Goal: Information Seeking & Learning: Learn about a topic

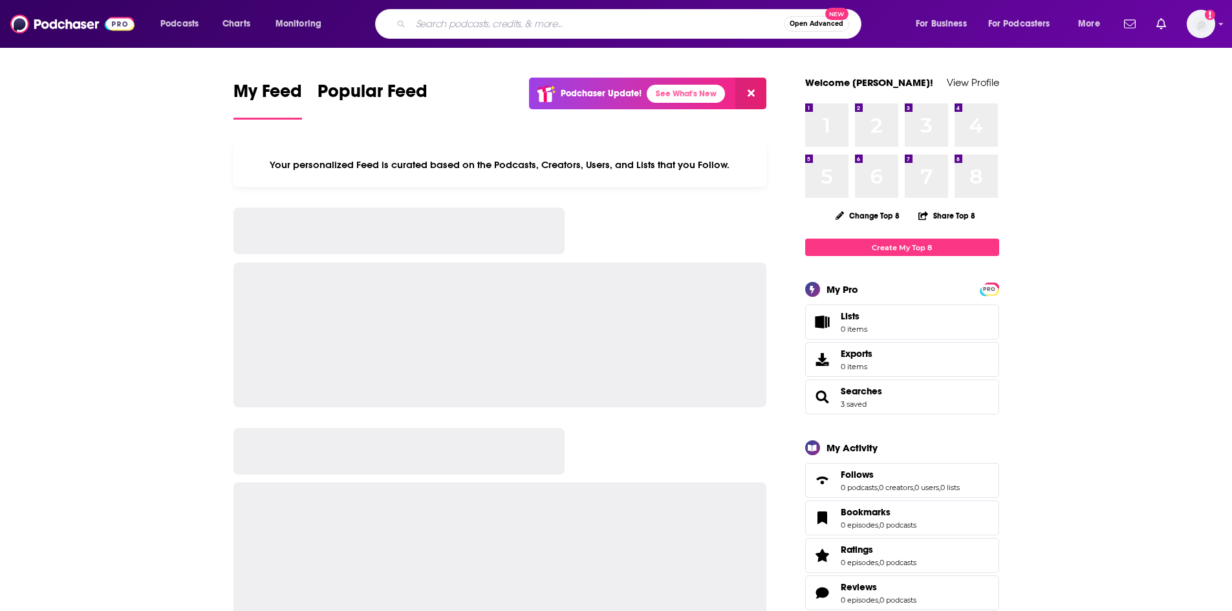
click at [498, 27] on input "Search podcasts, credits, & more..." at bounding box center [597, 24] width 373 height 21
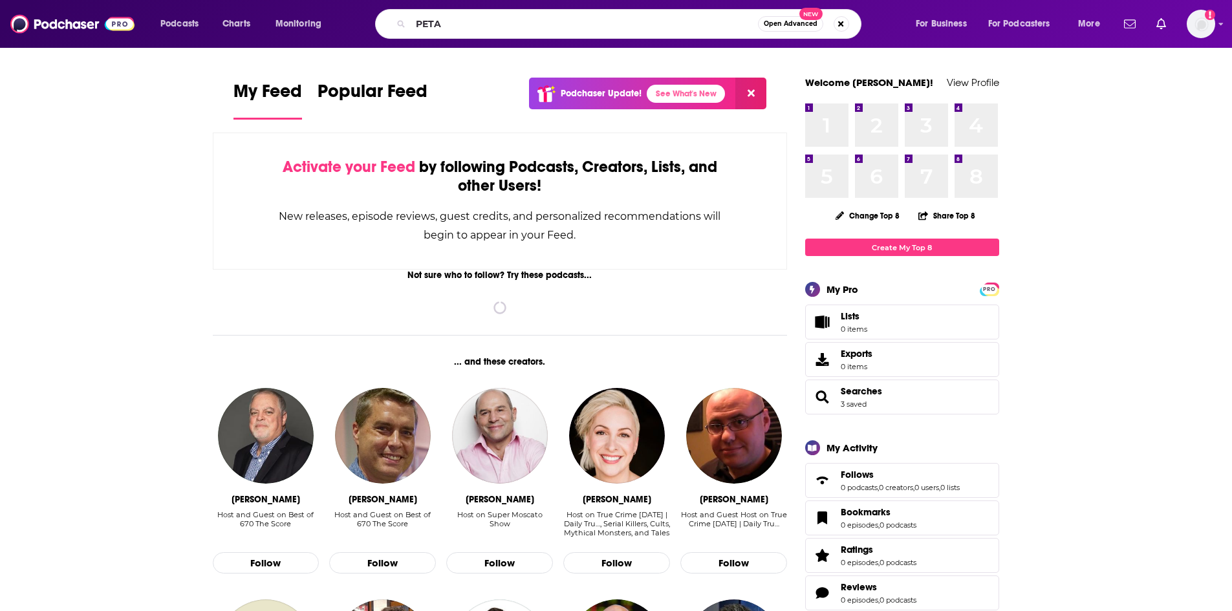
type input "PETA"
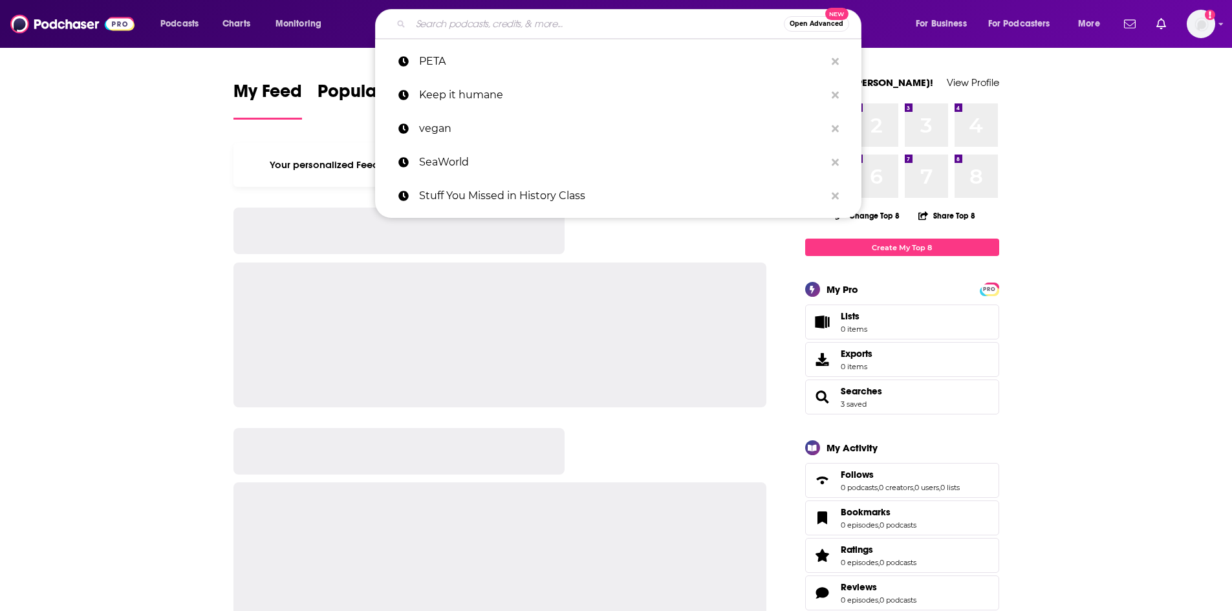
click at [522, 20] on input "Search podcasts, credits, & more..." at bounding box center [597, 24] width 373 height 21
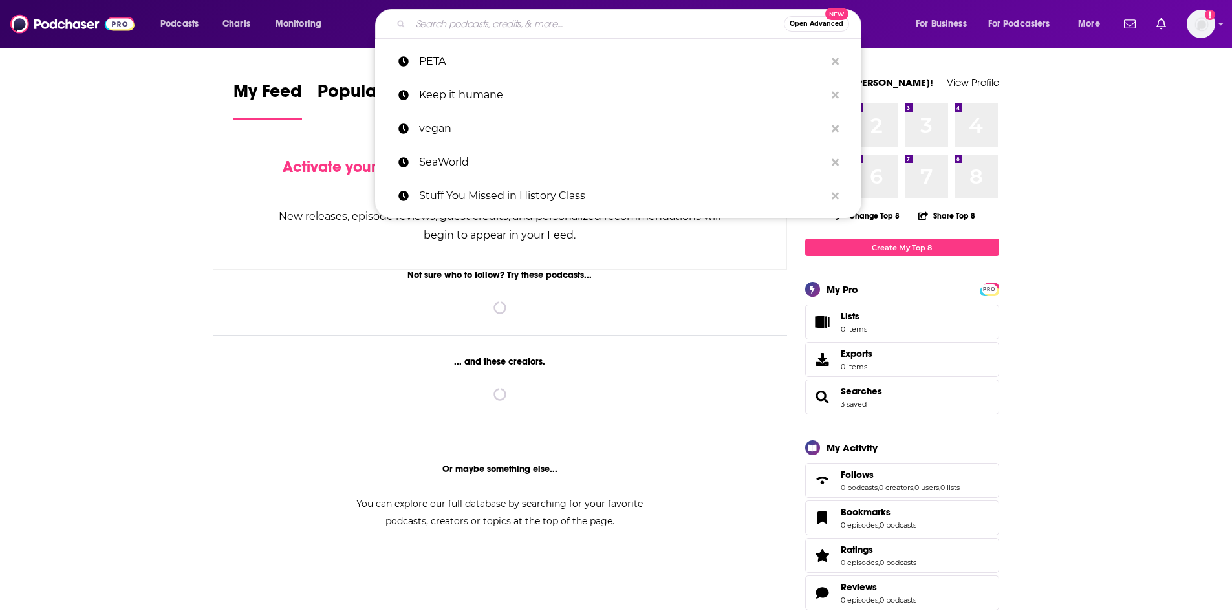
paste input "The Happy Women Podcast"
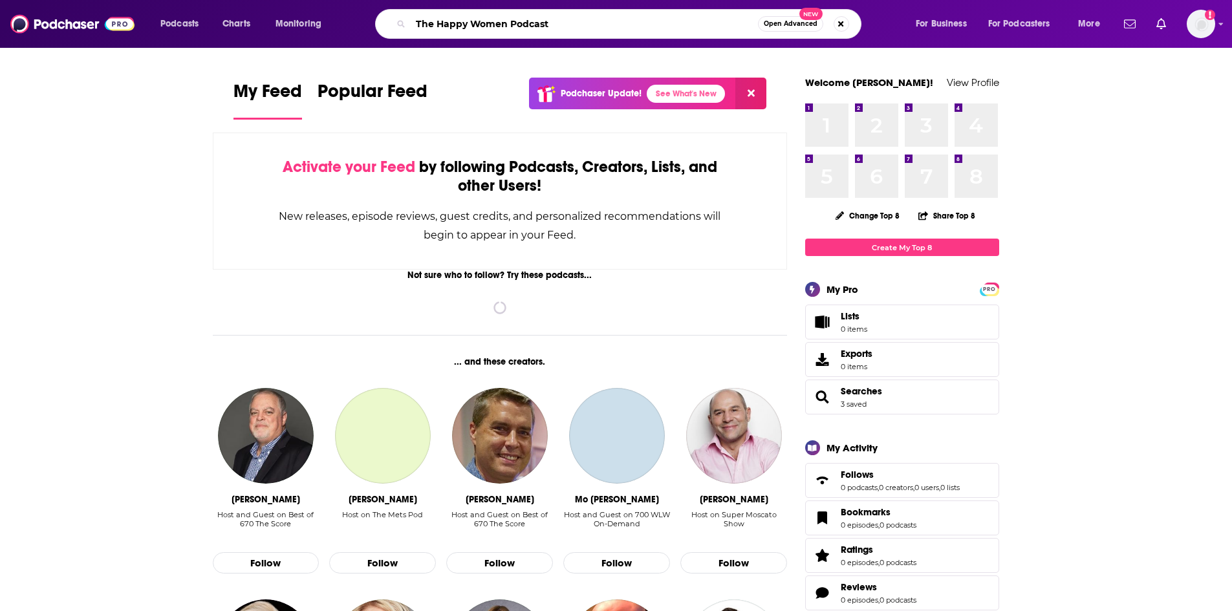
type input "The Happy Women Podcast"
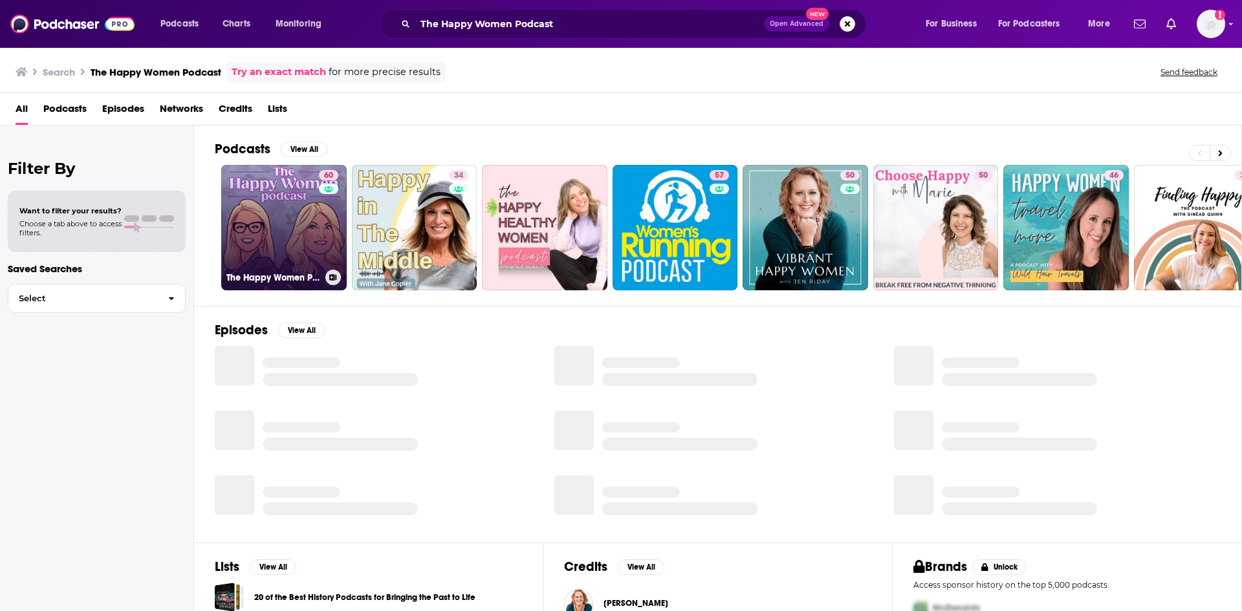
click at [303, 238] on link "60 The Happy Women Podcast" at bounding box center [284, 228] width 126 height 126
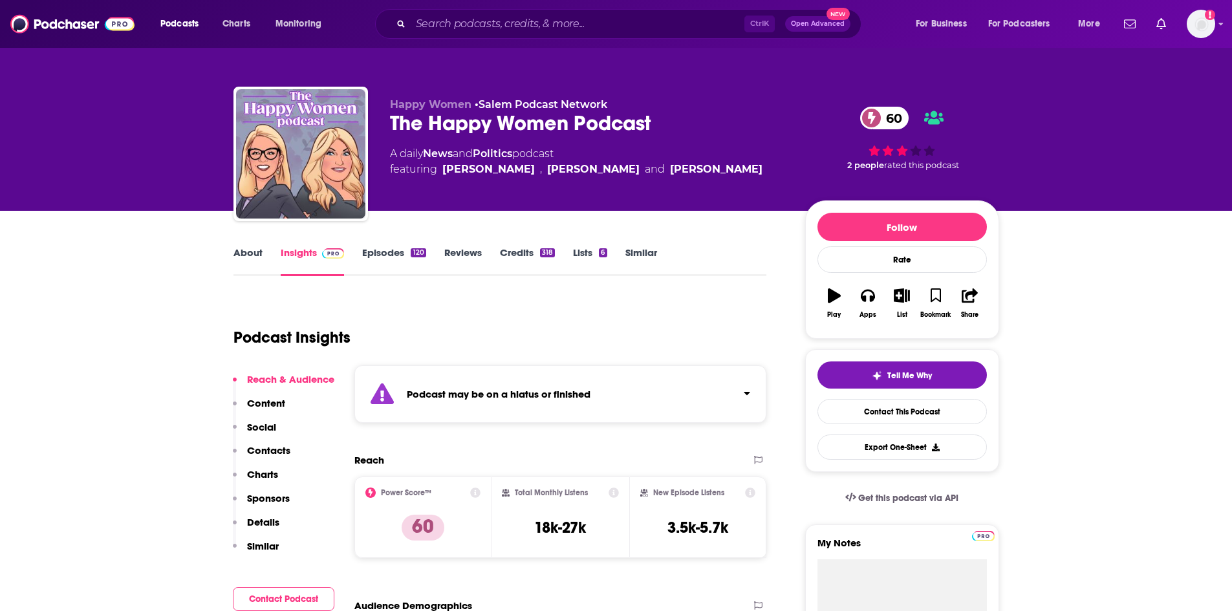
click at [389, 253] on link "Episodes 120" at bounding box center [393, 261] width 63 height 30
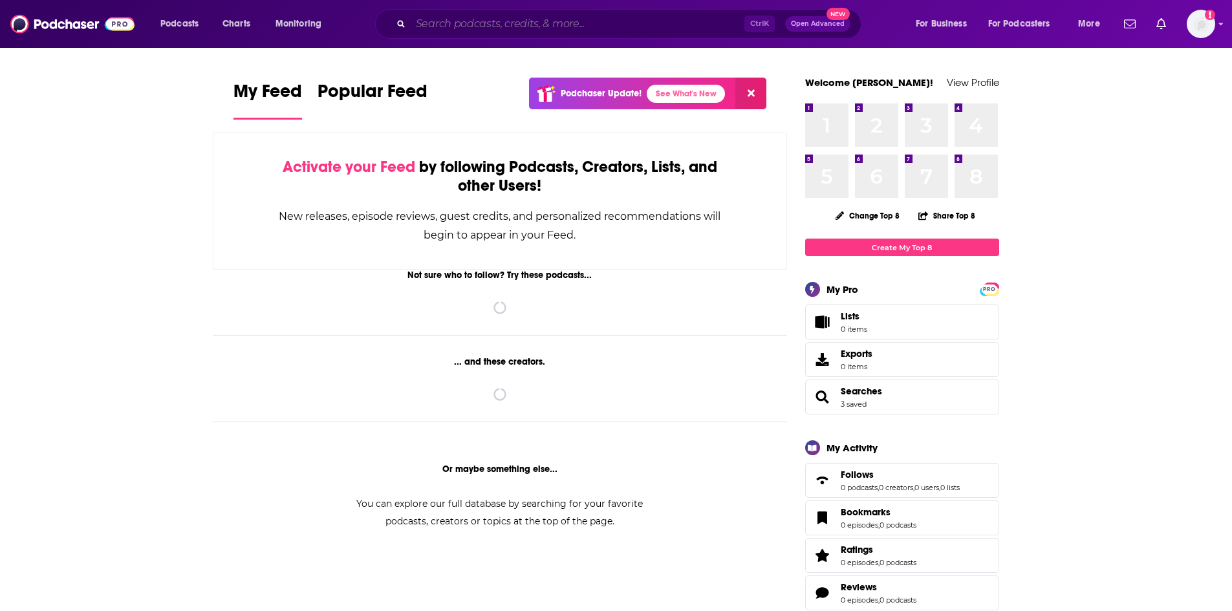
click at [472, 28] on input "Search podcasts, credits, & more..." at bounding box center [578, 24] width 334 height 21
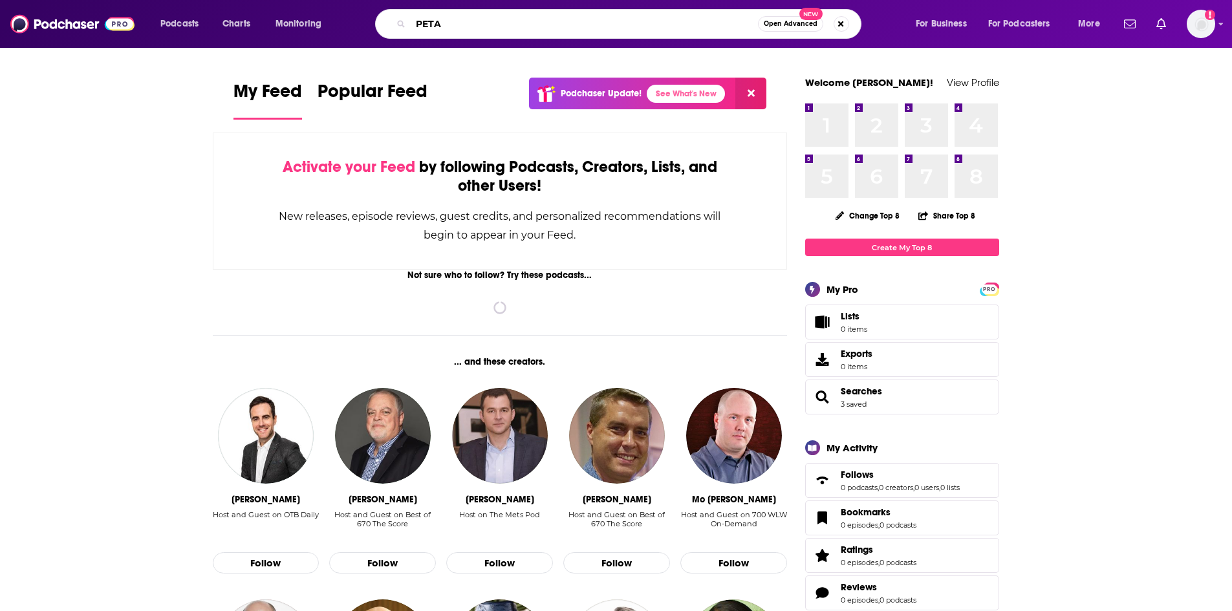
type input "PETA"
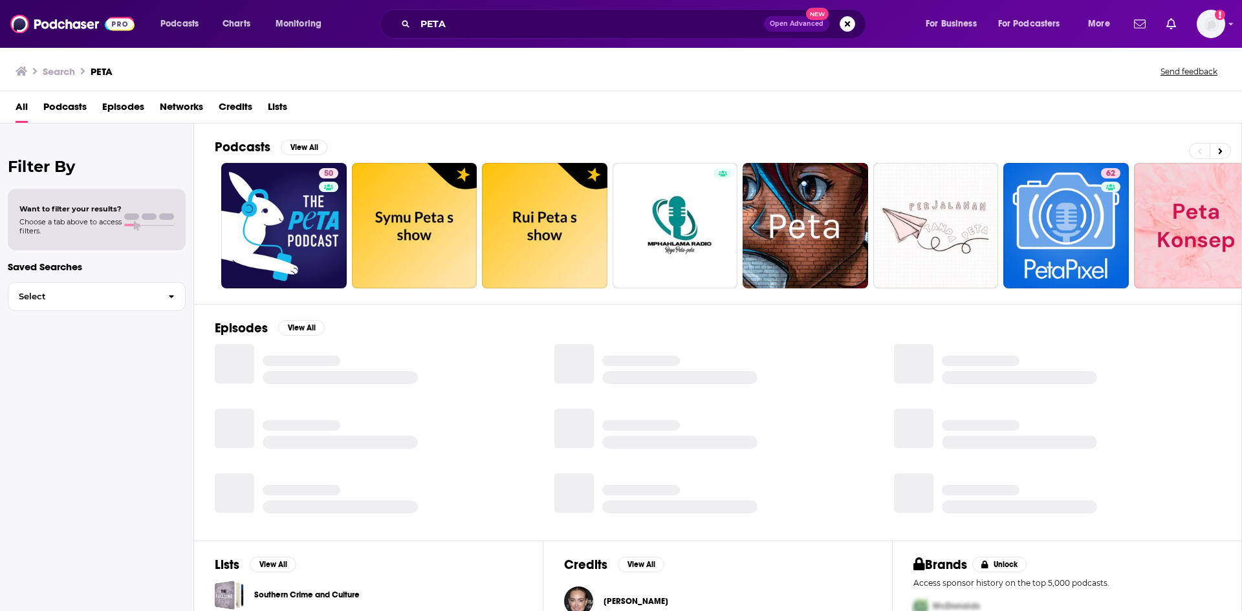
click at [124, 103] on span "Episodes" at bounding box center [123, 109] width 42 height 27
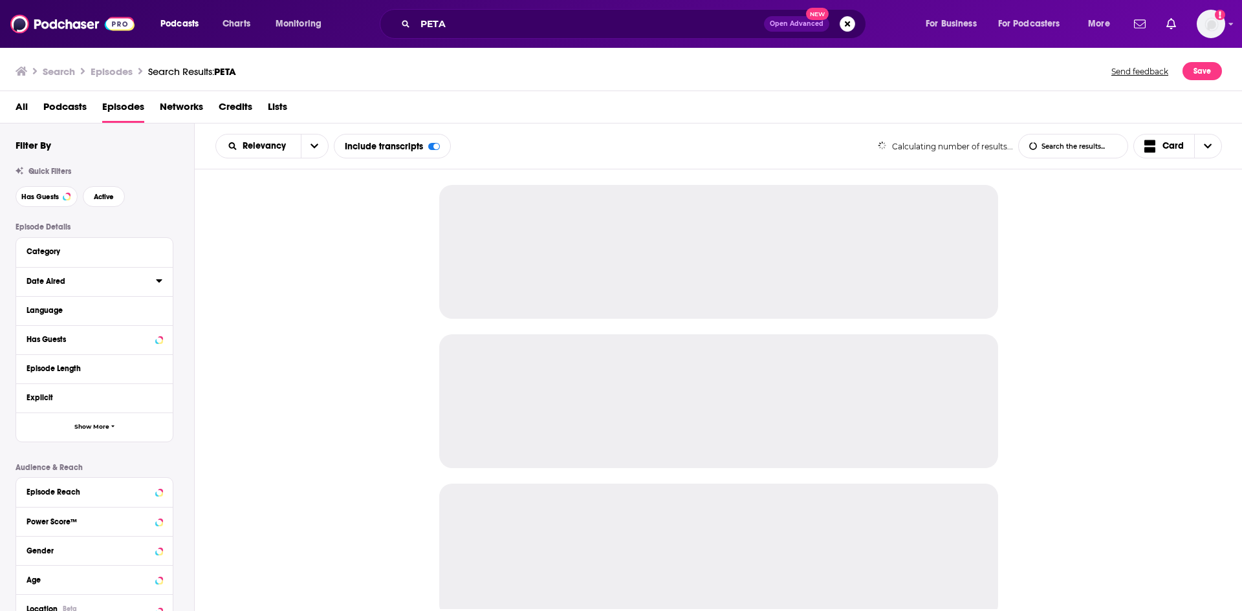
click at [158, 281] on icon at bounding box center [159, 280] width 6 height 3
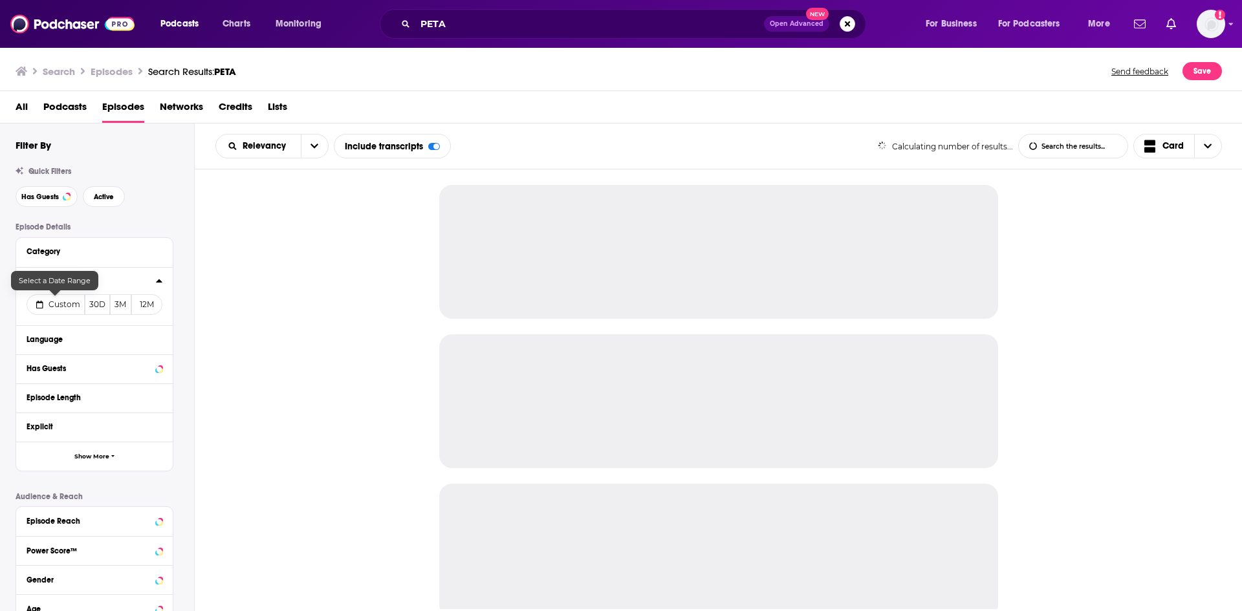
click at [47, 307] on button "Custom" at bounding box center [56, 304] width 58 height 21
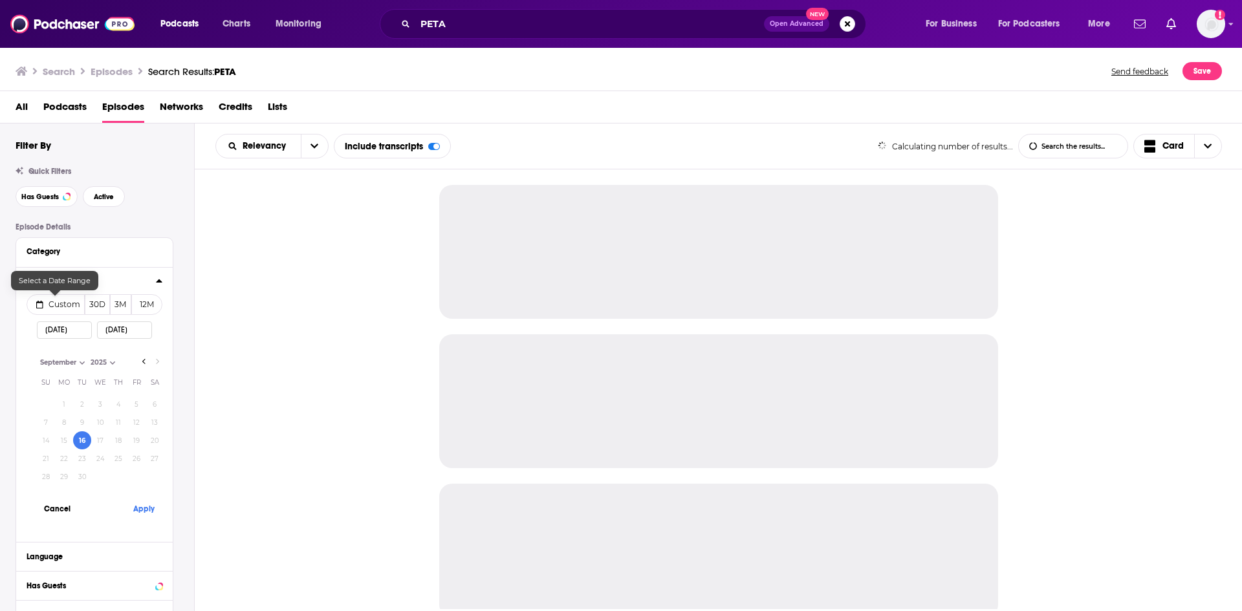
select select "8"
select select "2025"
click at [67, 442] on button "15" at bounding box center [64, 441] width 18 height 18
type input "09/15/2025"
click at [137, 509] on button "Apply" at bounding box center [143, 509] width 39 height 24
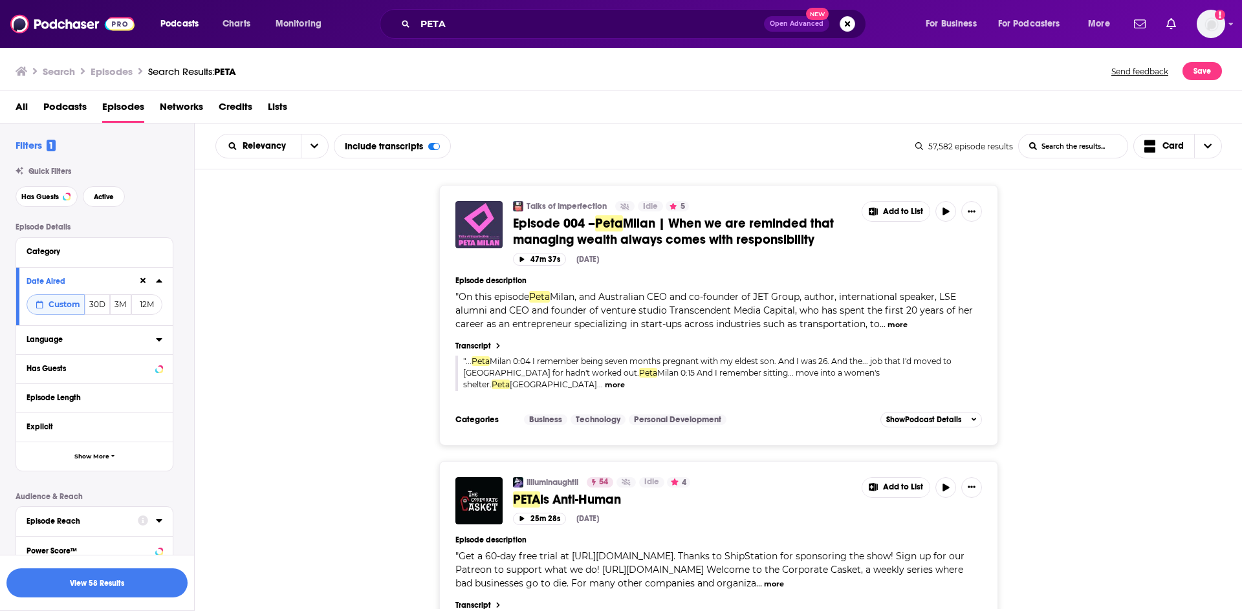
click at [158, 341] on icon at bounding box center [159, 339] width 6 height 10
click at [30, 384] on icon at bounding box center [32, 383] width 8 height 6
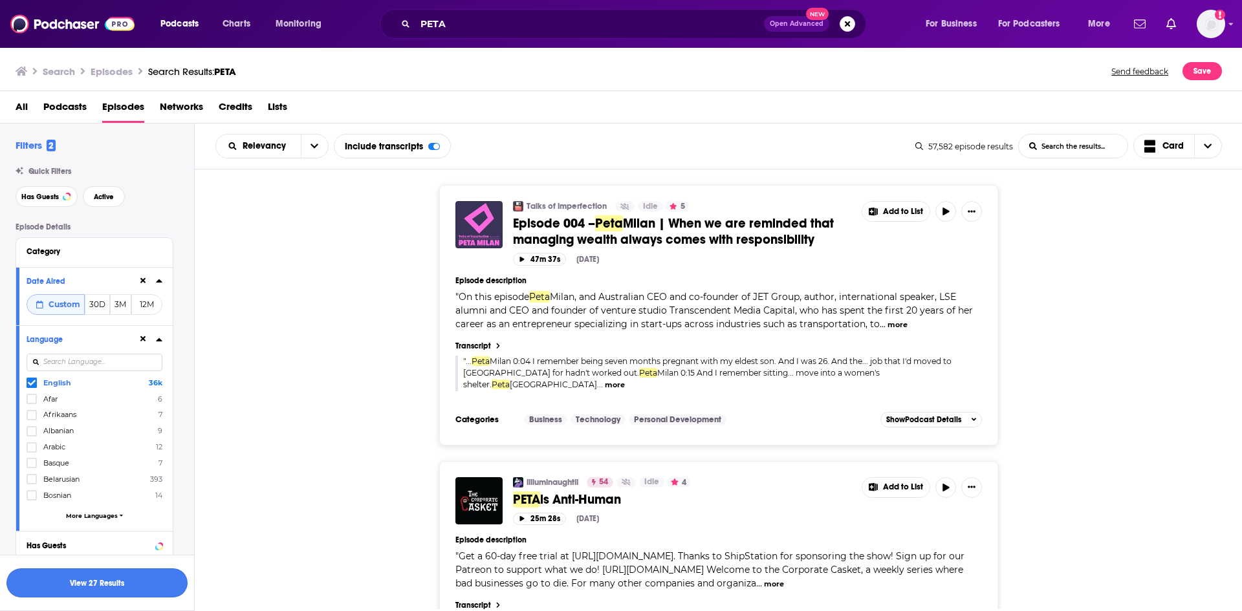
click at [107, 587] on button "View 27 Results" at bounding box center [96, 583] width 181 height 29
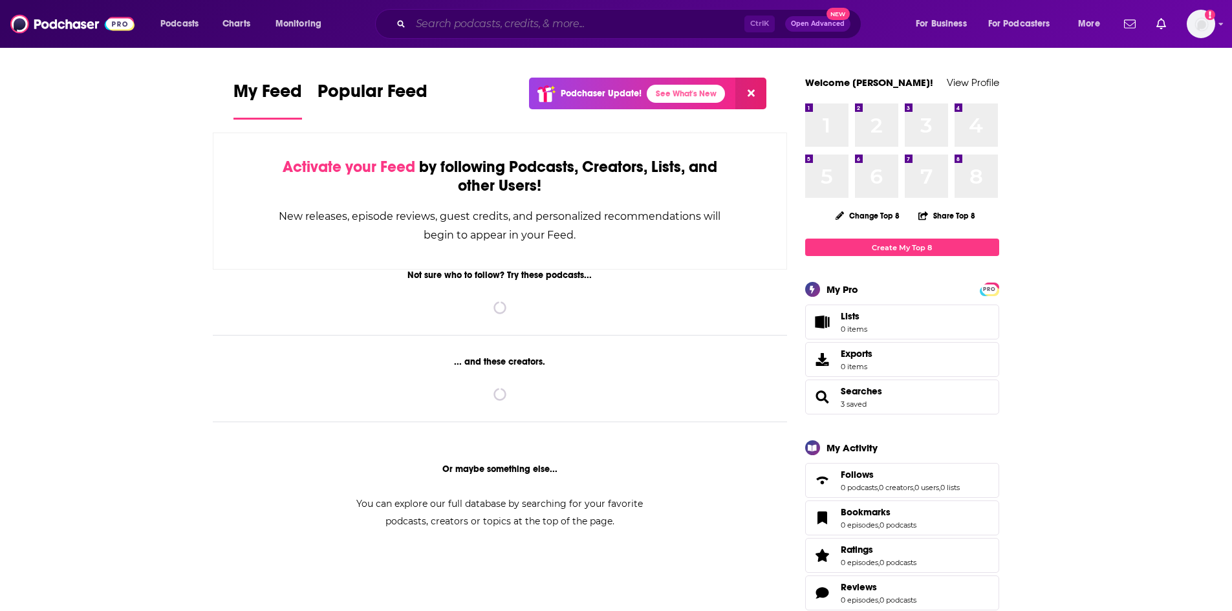
click at [465, 16] on input "Search podcasts, credits, & more..." at bounding box center [578, 24] width 334 height 21
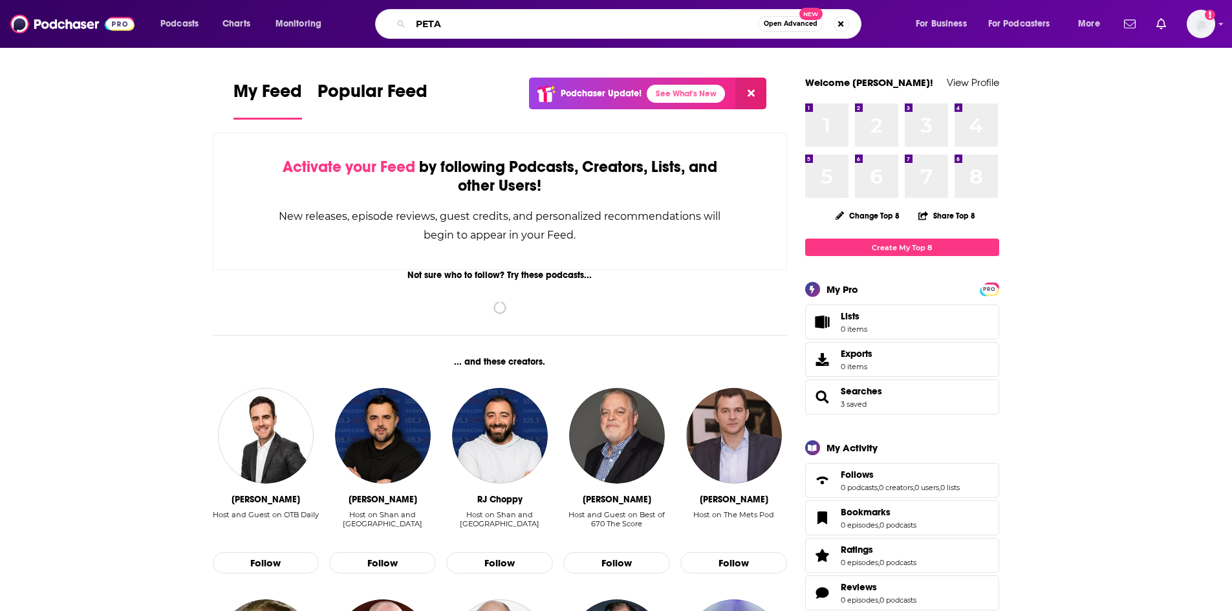
type input "PETA"
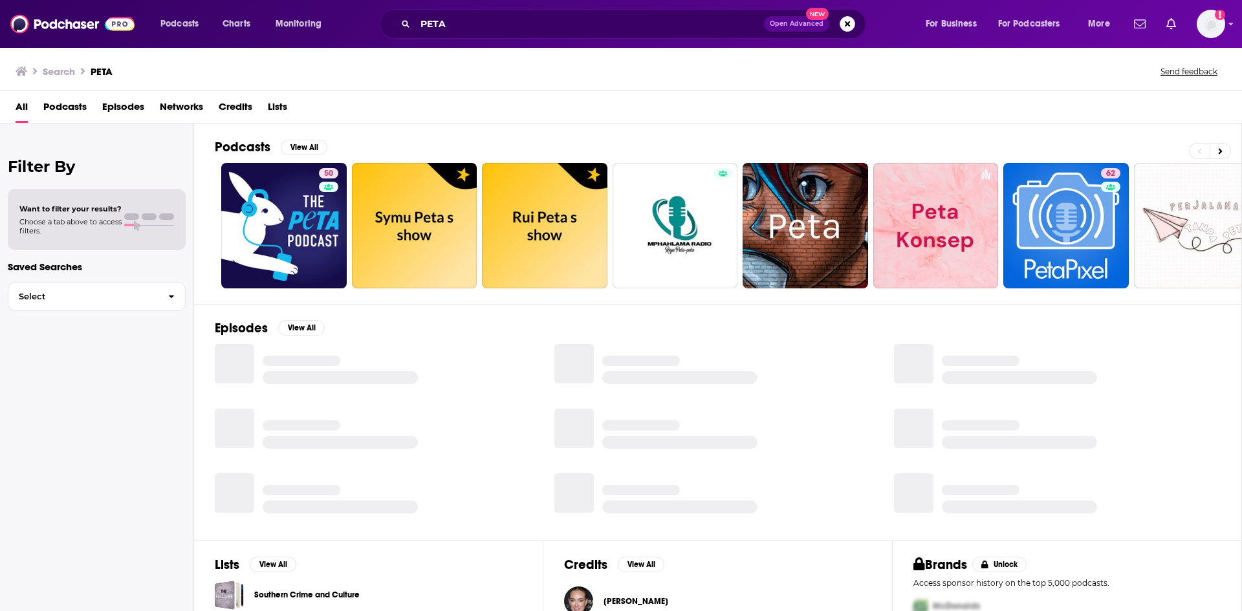
click at [125, 112] on span "Episodes" at bounding box center [123, 109] width 42 height 27
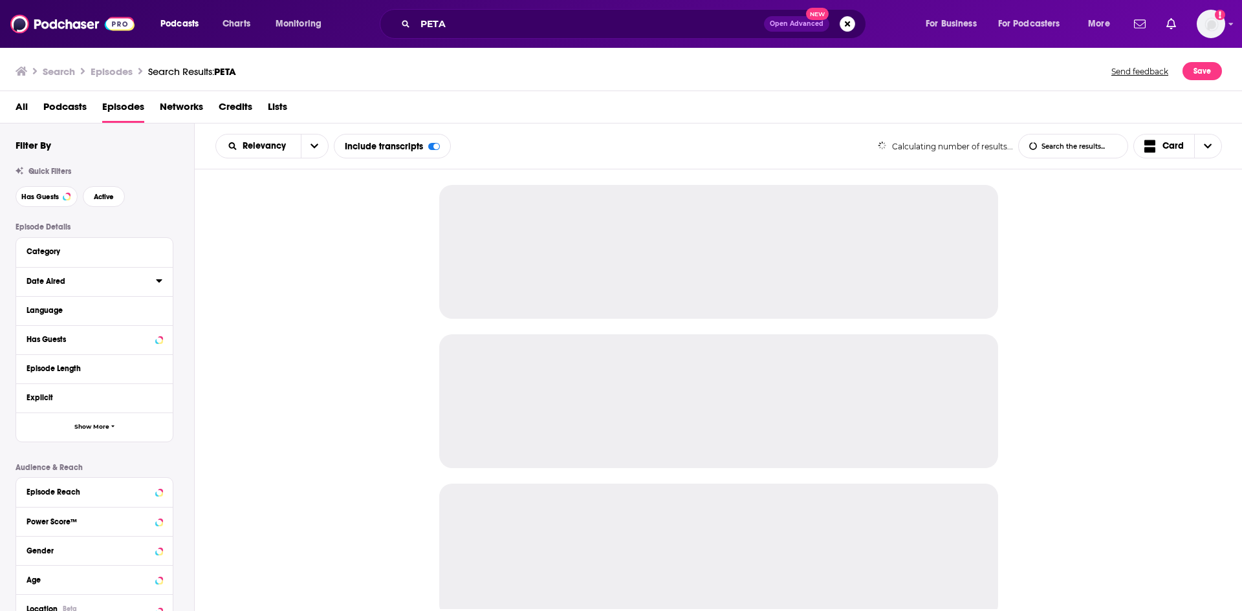
click at [160, 284] on icon at bounding box center [159, 281] width 6 height 10
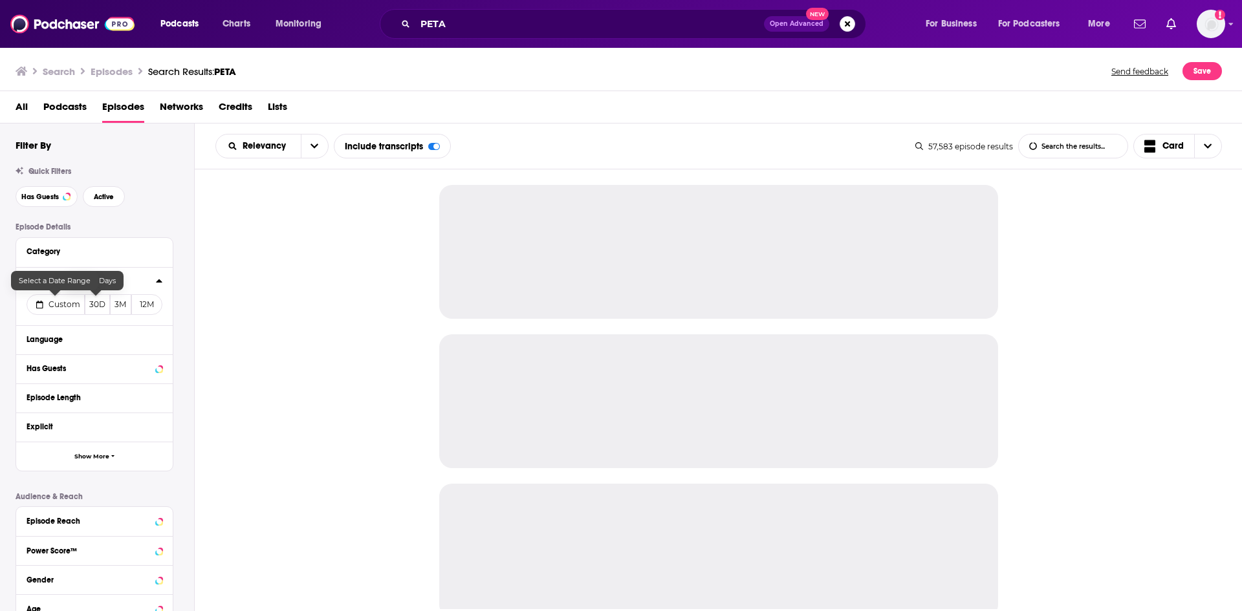
click at [69, 307] on span "Custom" at bounding box center [65, 305] width 32 height 10
select select "8"
select select "2025"
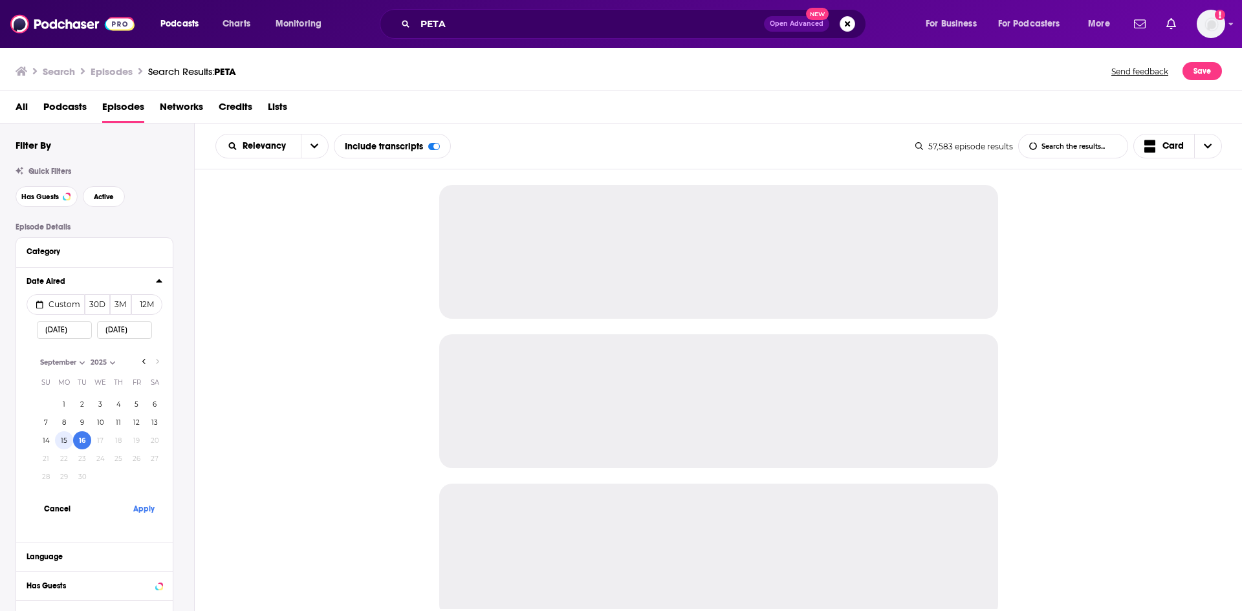
click at [63, 439] on button "15" at bounding box center [64, 441] width 18 height 18
type input "09/15/2025"
click at [146, 505] on button "Apply" at bounding box center [143, 509] width 39 height 24
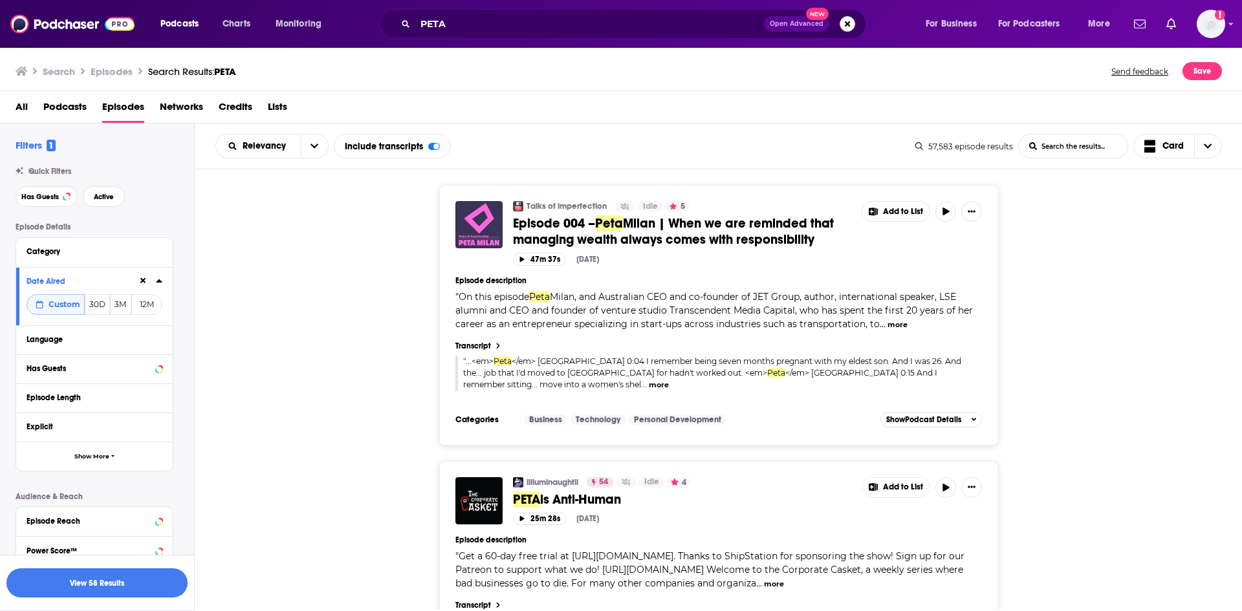
click at [105, 591] on button "View 58 Results" at bounding box center [96, 583] width 181 height 29
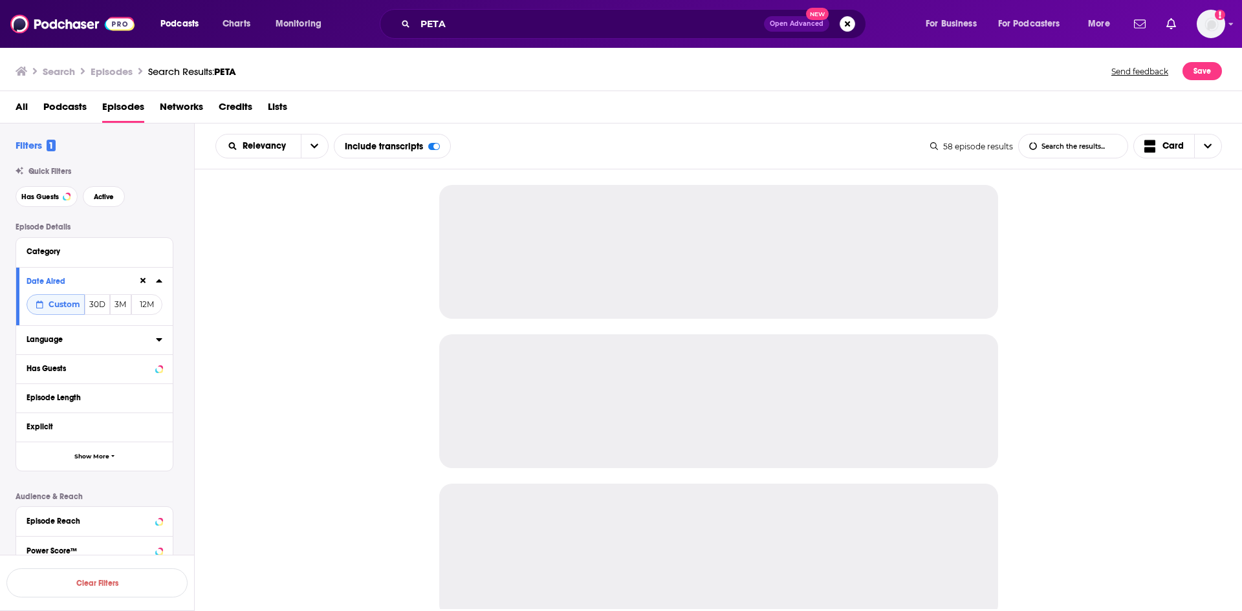
click at [160, 341] on icon at bounding box center [159, 339] width 6 height 3
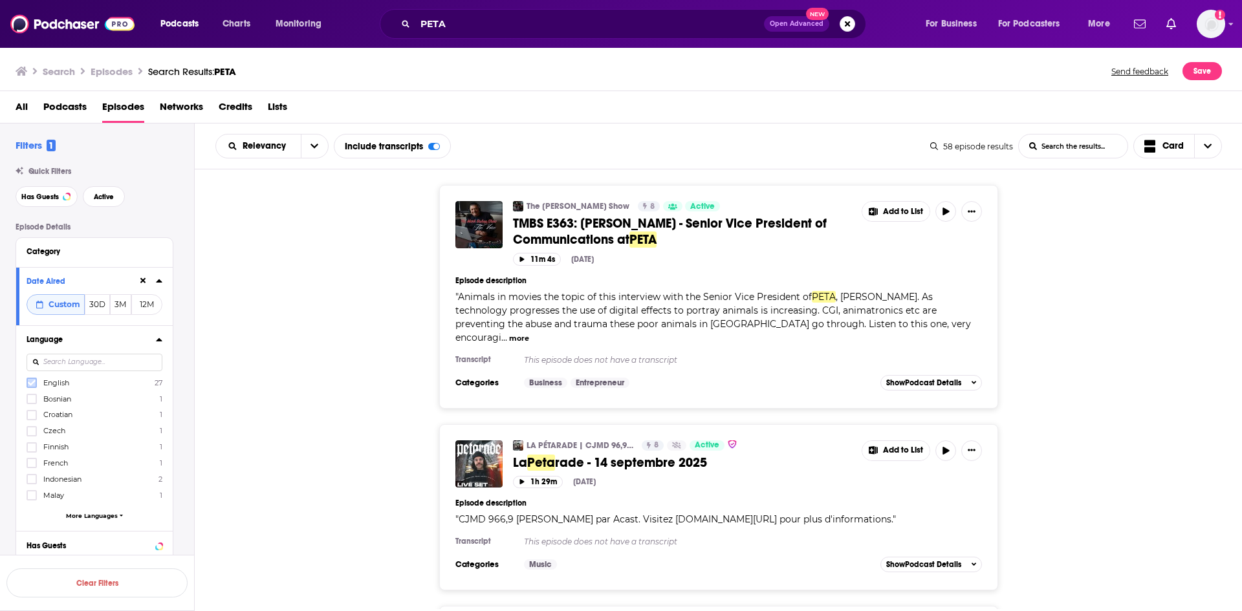
click at [29, 384] on icon at bounding box center [32, 383] width 8 height 6
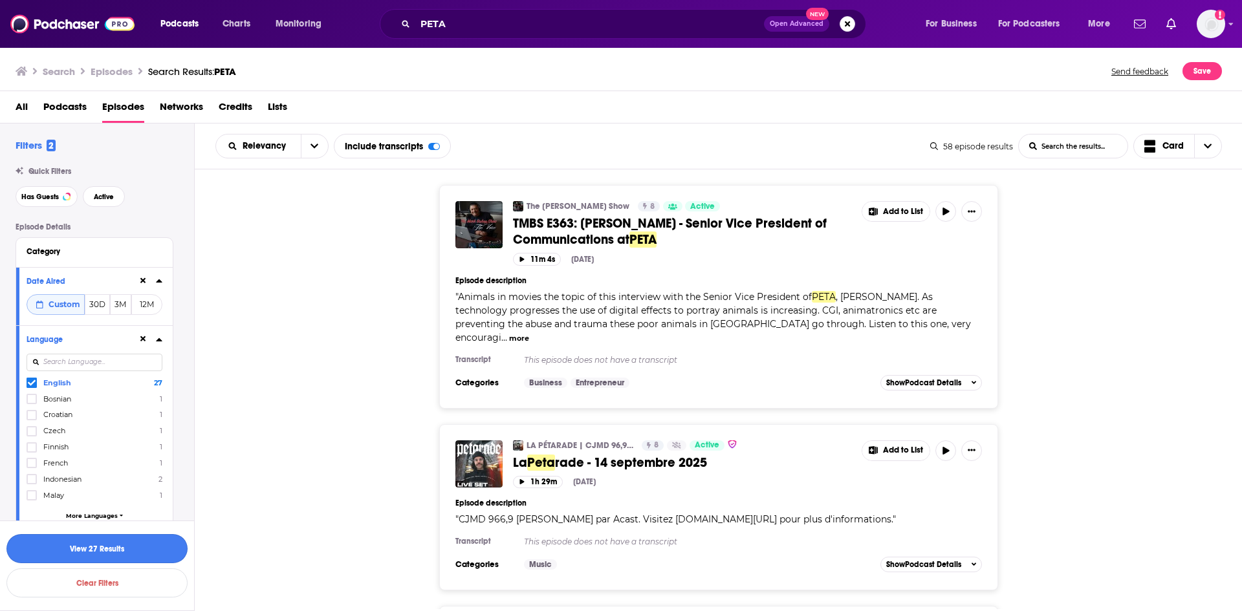
click at [157, 547] on button "View 27 Results" at bounding box center [96, 548] width 181 height 29
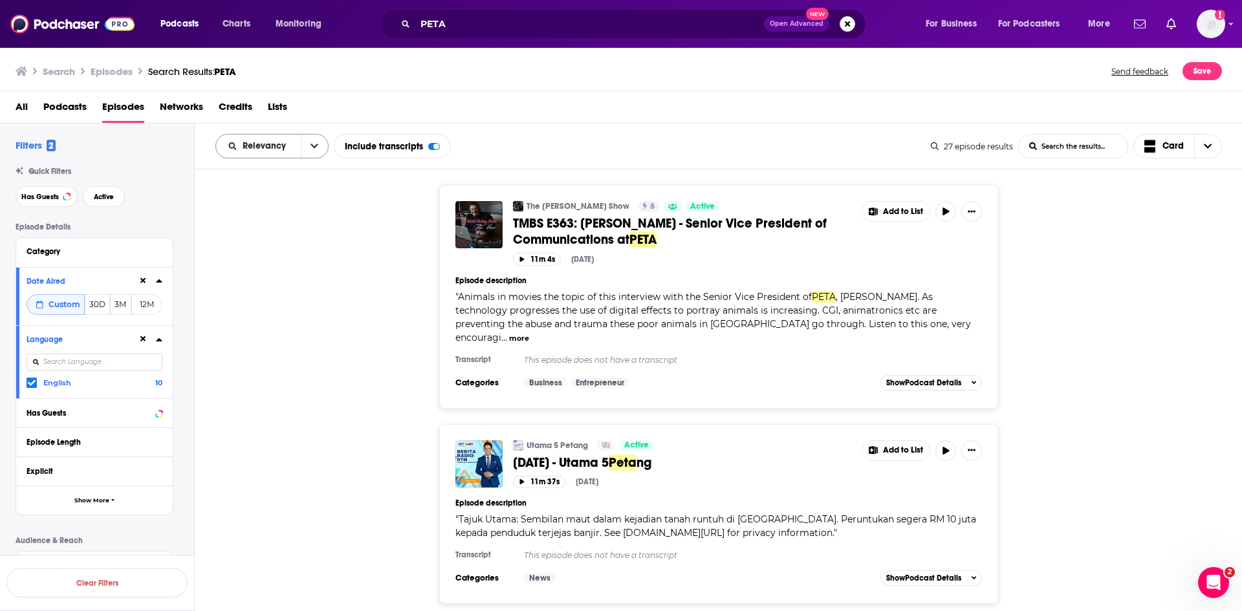
click at [312, 143] on icon "open menu" at bounding box center [315, 146] width 8 height 9
click at [265, 262] on div "Power Score" at bounding box center [271, 257] width 113 height 22
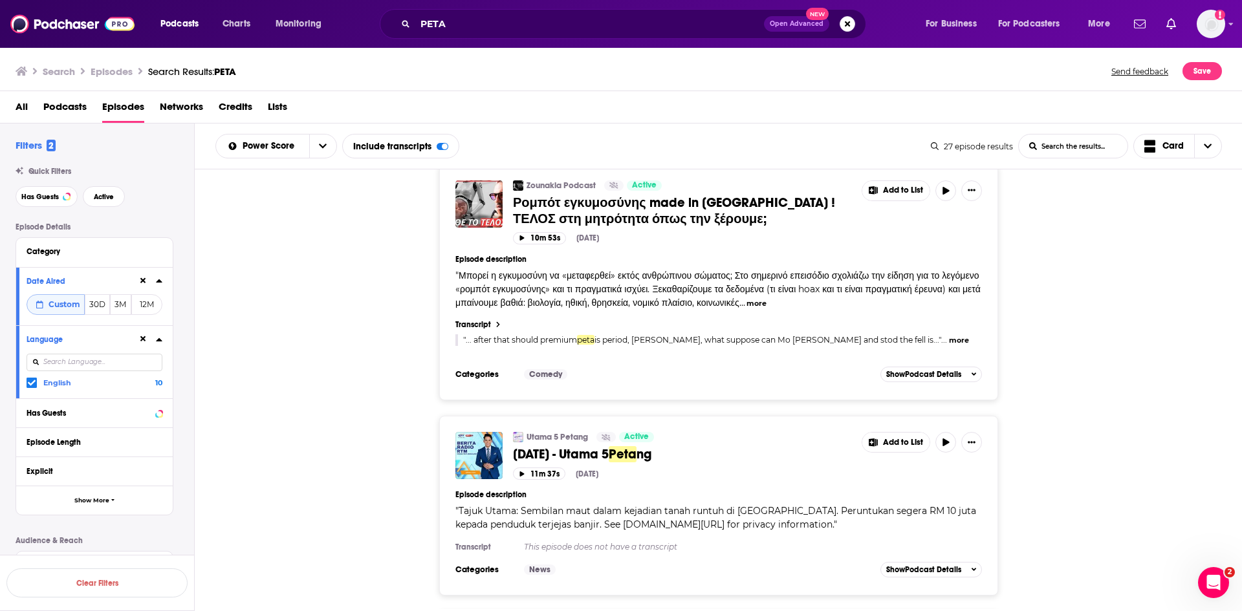
scroll to position [5414, 0]
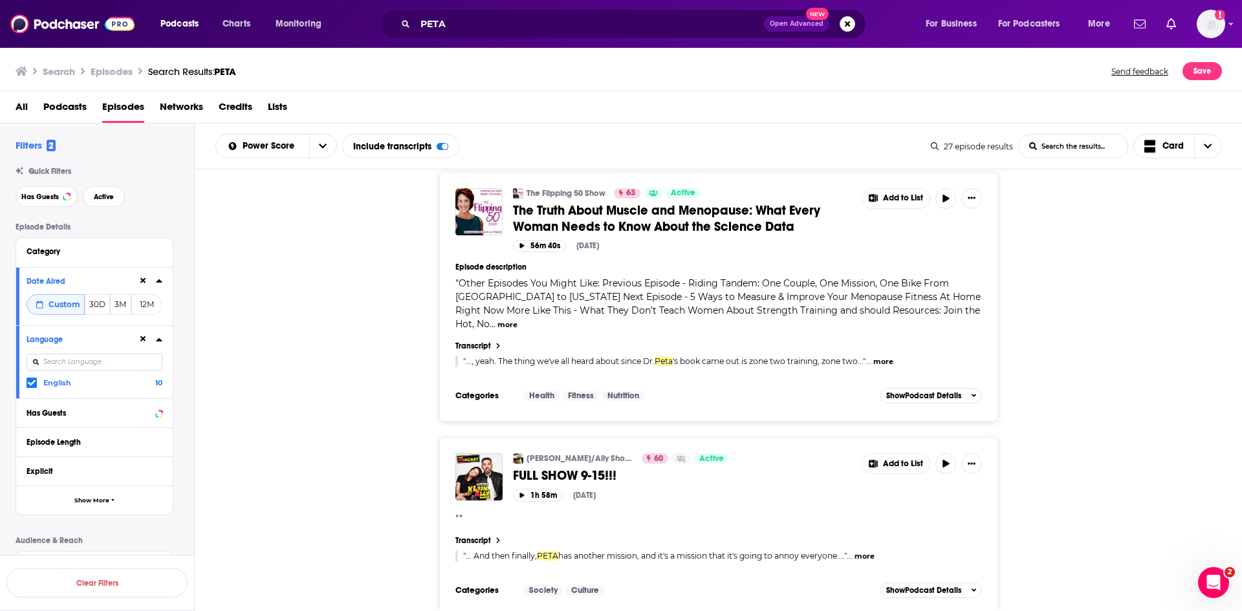
scroll to position [1617, 0]
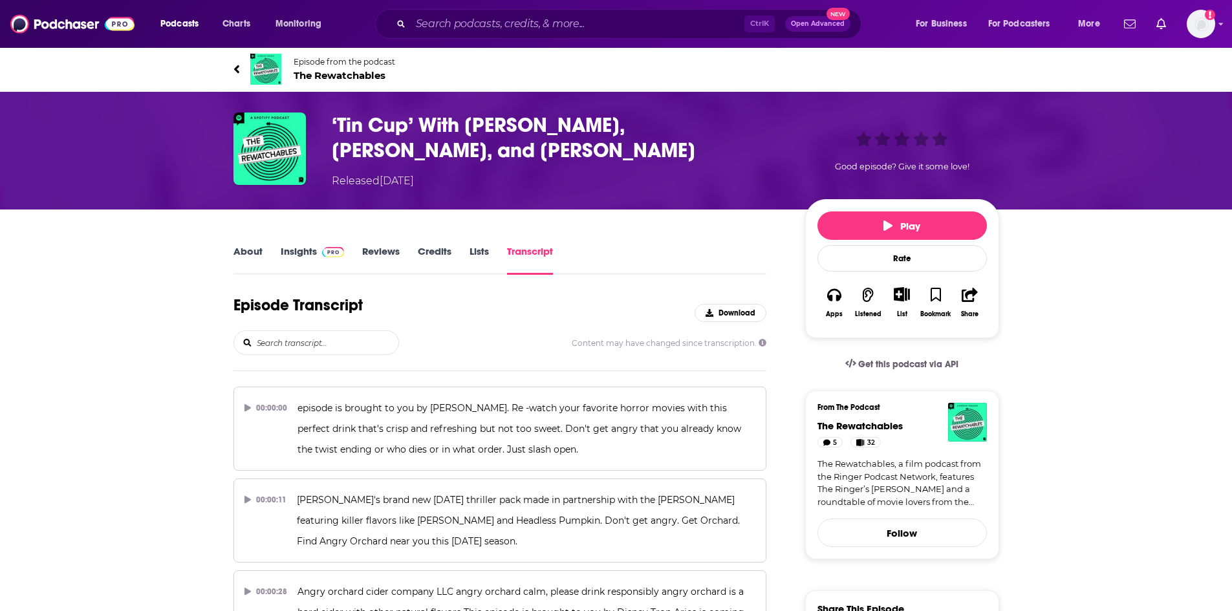
scroll to position [41357, 0]
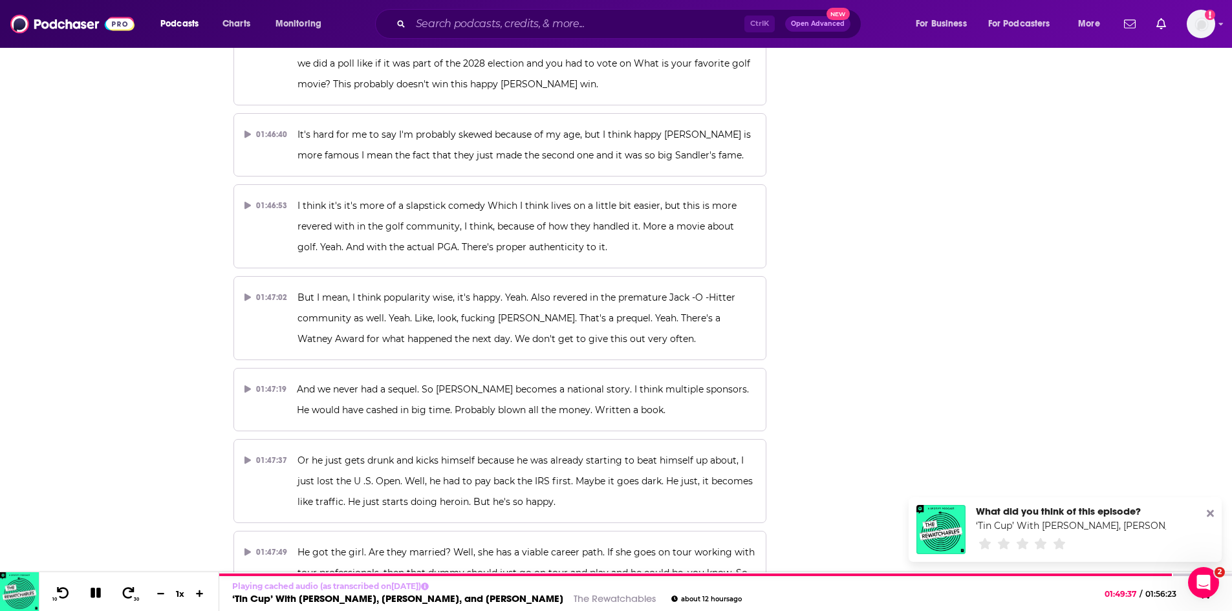
scroll to position [0, 0]
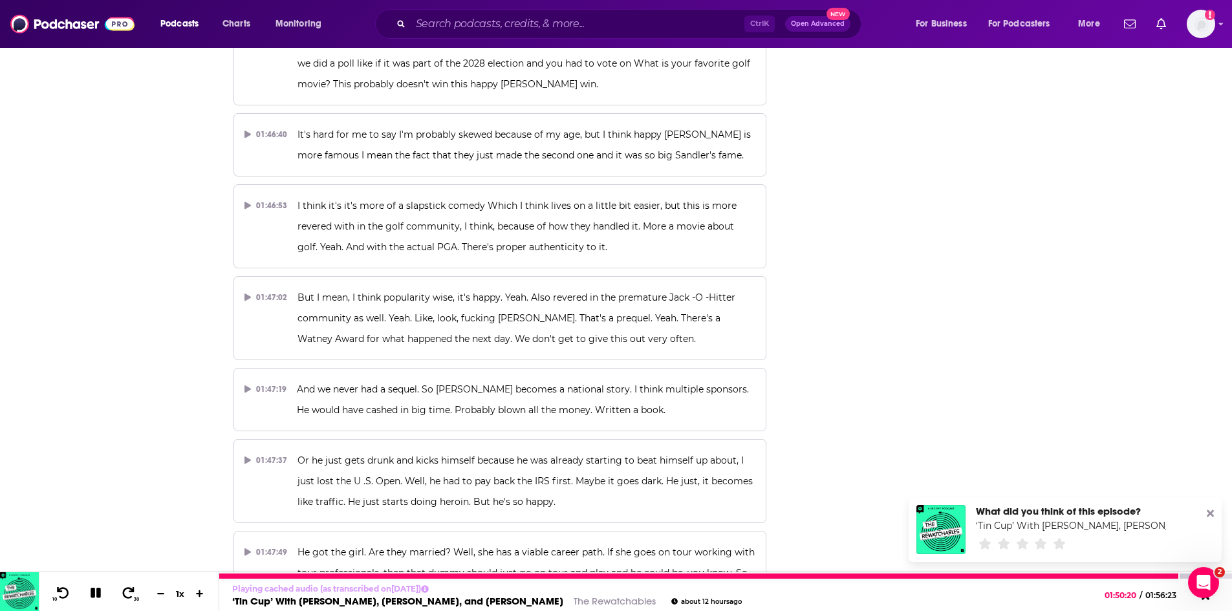
click at [90, 595] on icon at bounding box center [96, 593] width 15 height 12
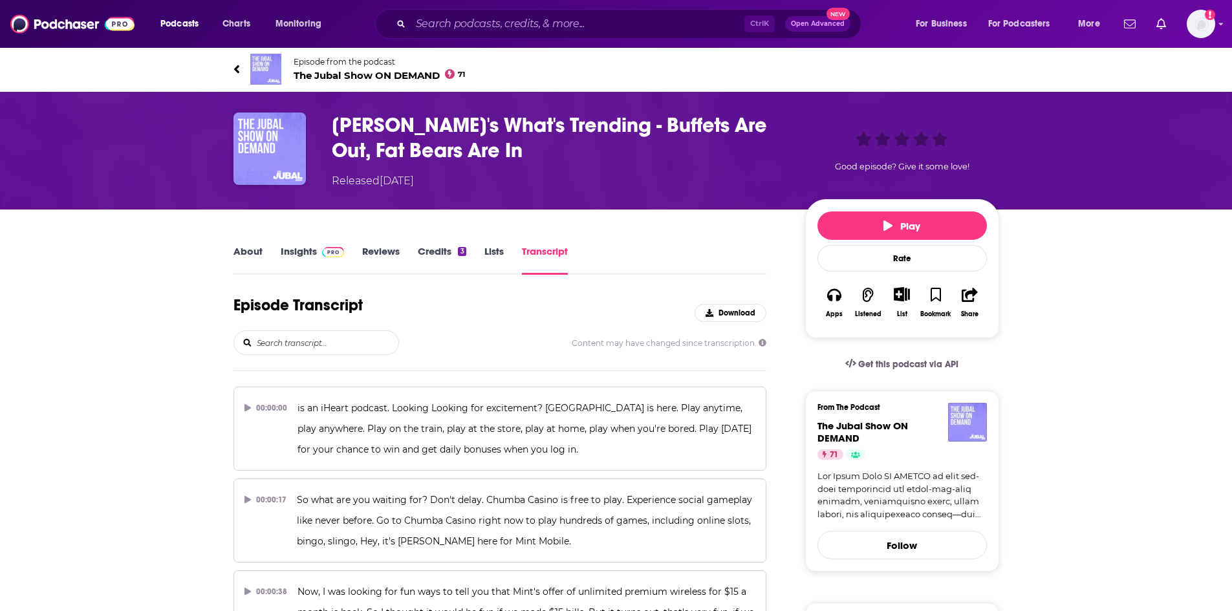
scroll to position [2275, 0]
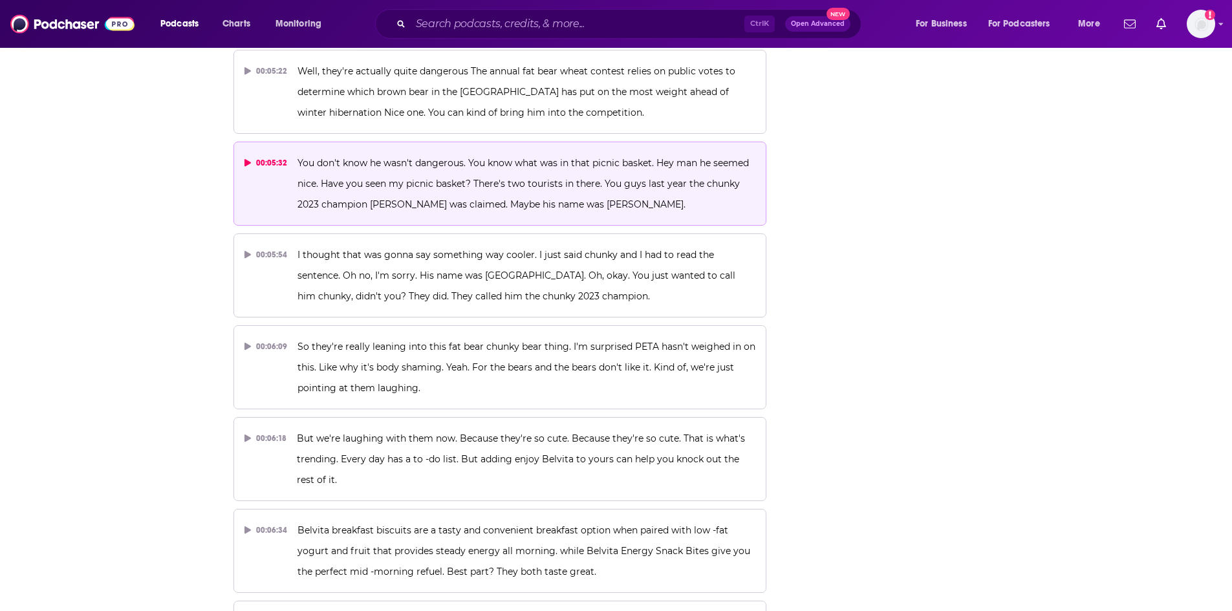
click at [437, 157] on span "You don't know he wasn't dangerous. You know what was in that picnic basket. He…" at bounding box center [525, 183] width 454 height 53
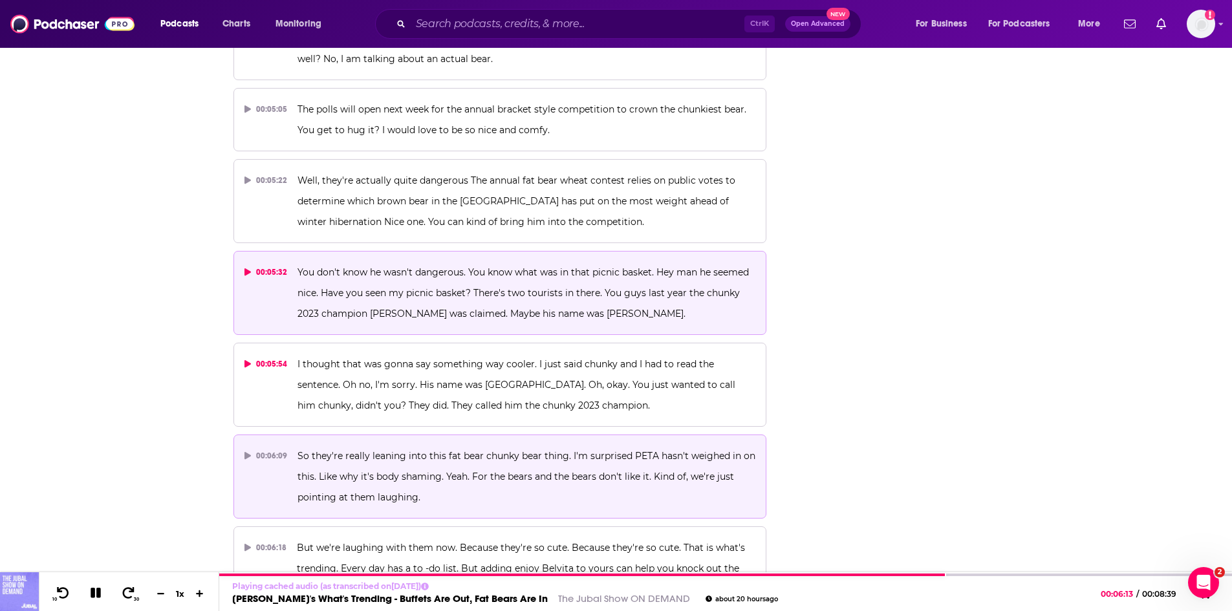
scroll to position [2146, 0]
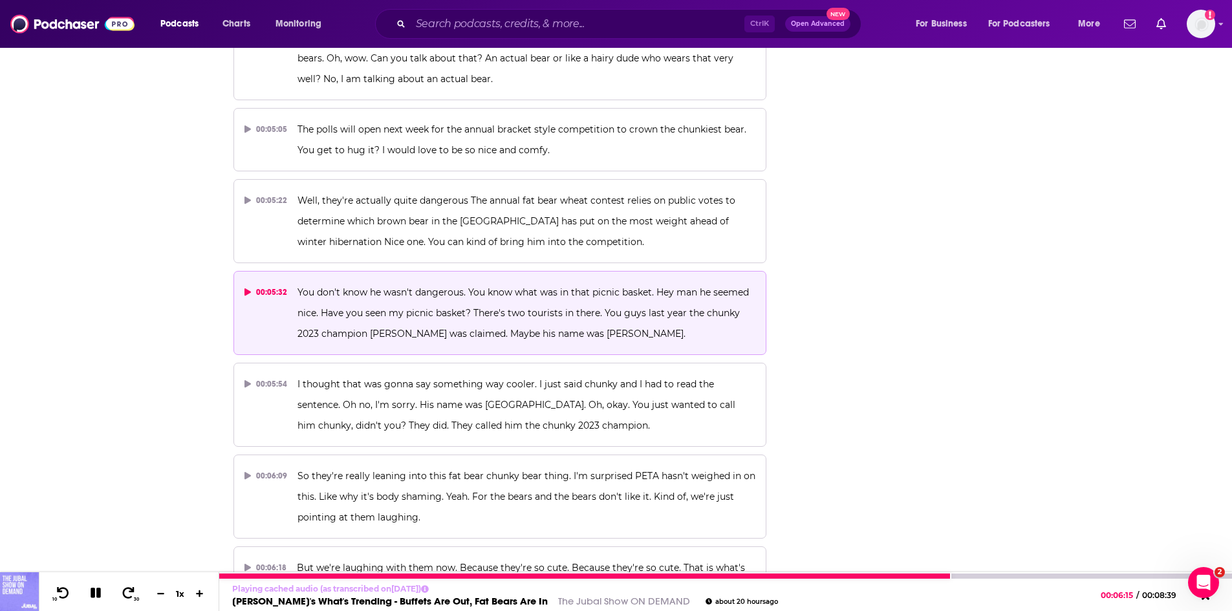
click at [93, 594] on icon at bounding box center [96, 593] width 10 height 10
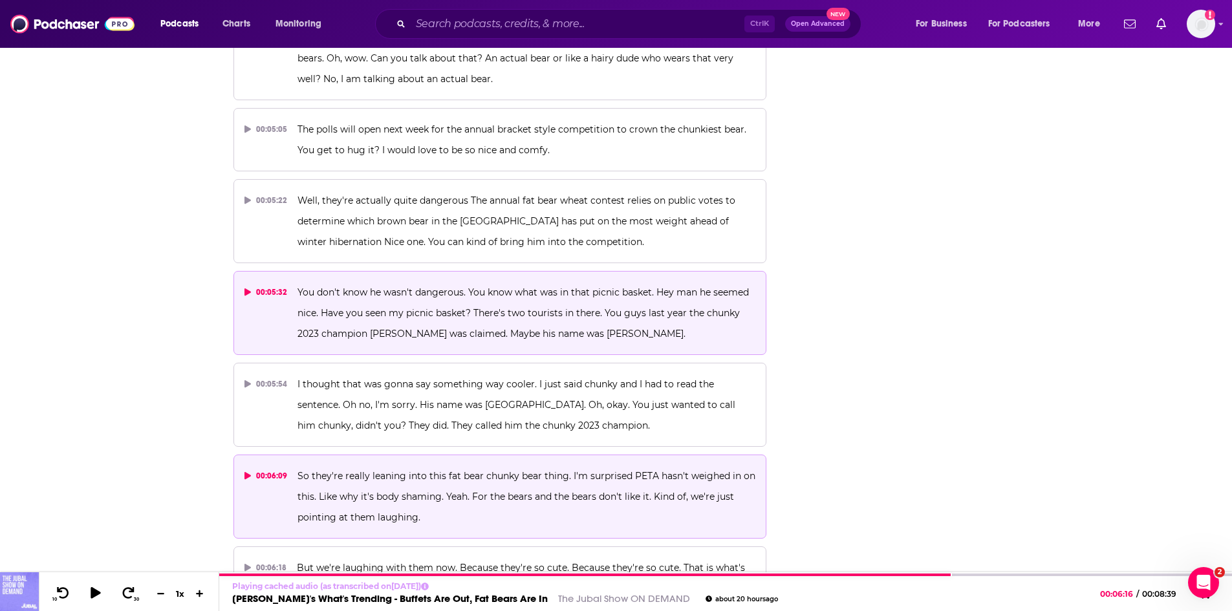
click at [413, 470] on span "So they're really leaning into this fat bear chunky bear thing. I'm surprised P…" at bounding box center [528, 496] width 461 height 53
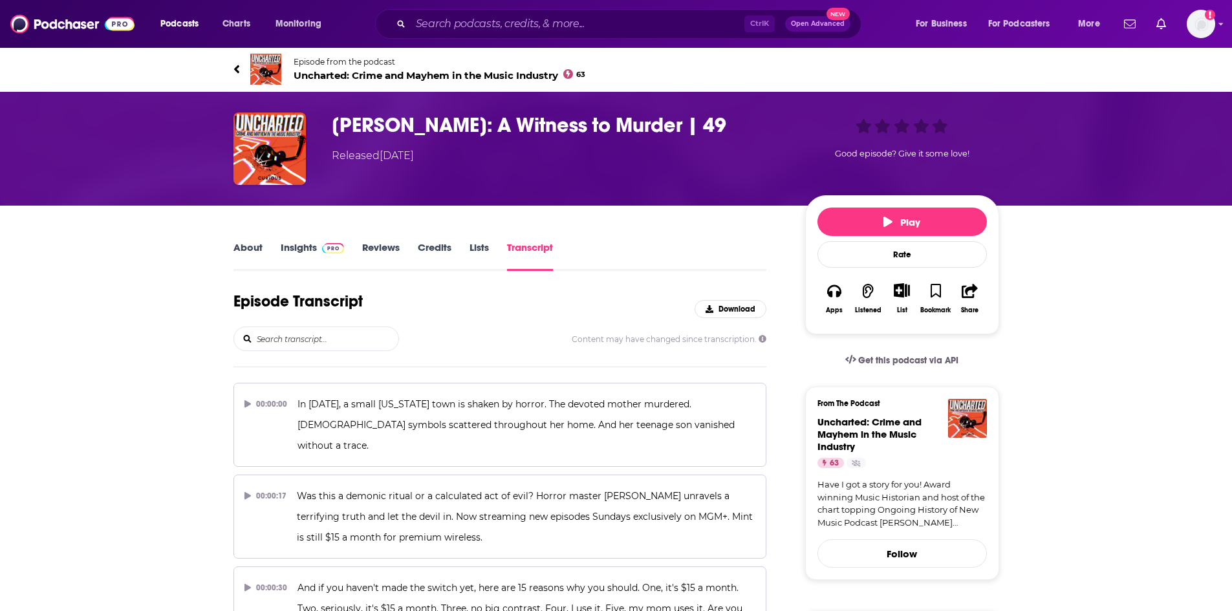
scroll to position [11871, 0]
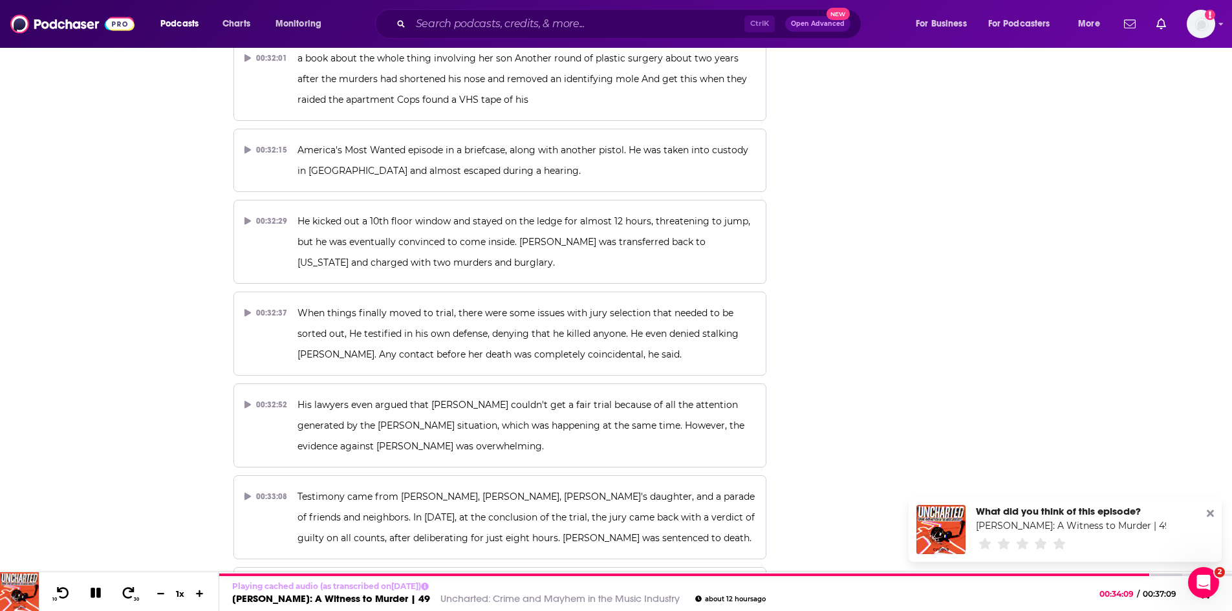
scroll to position [0, 0]
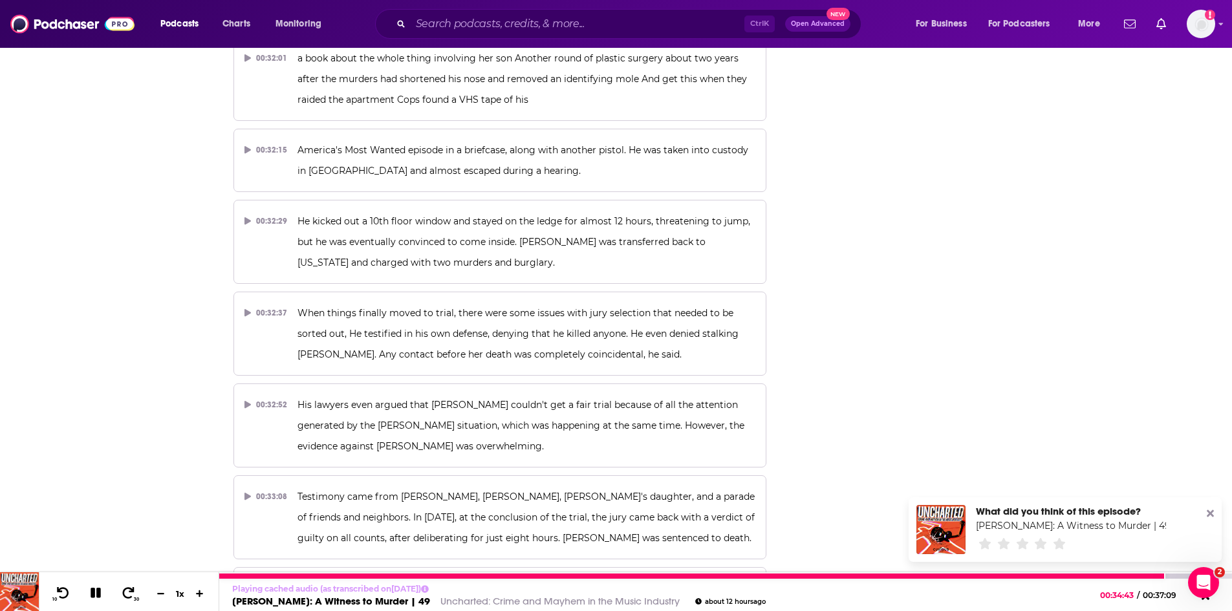
click at [98, 591] on icon at bounding box center [96, 593] width 10 height 10
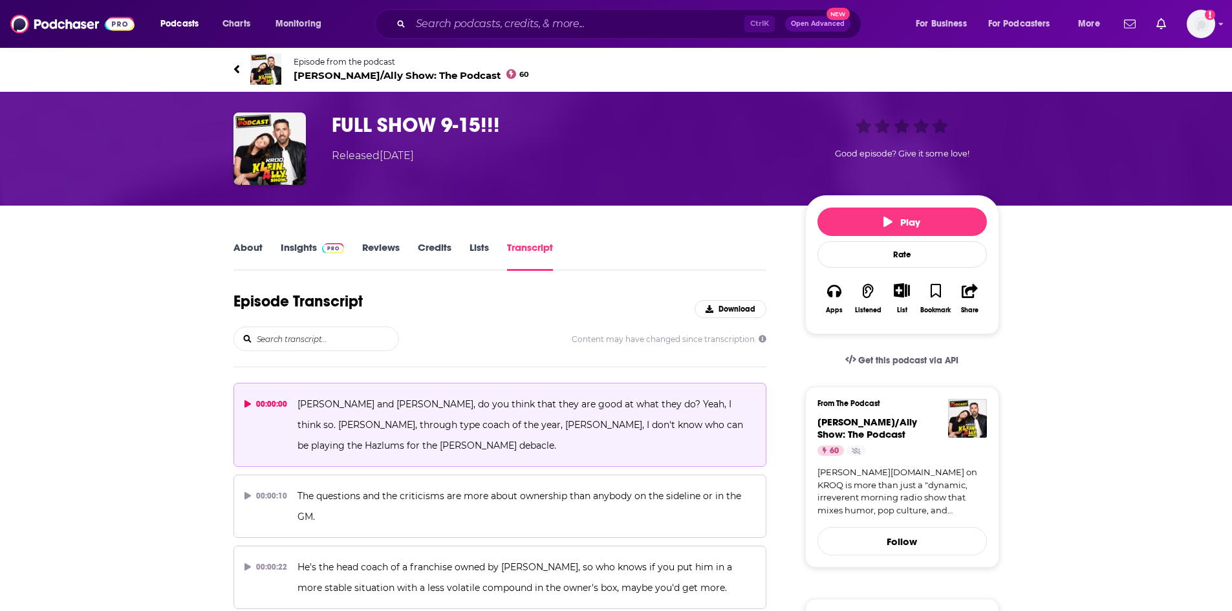
scroll to position [25510, 0]
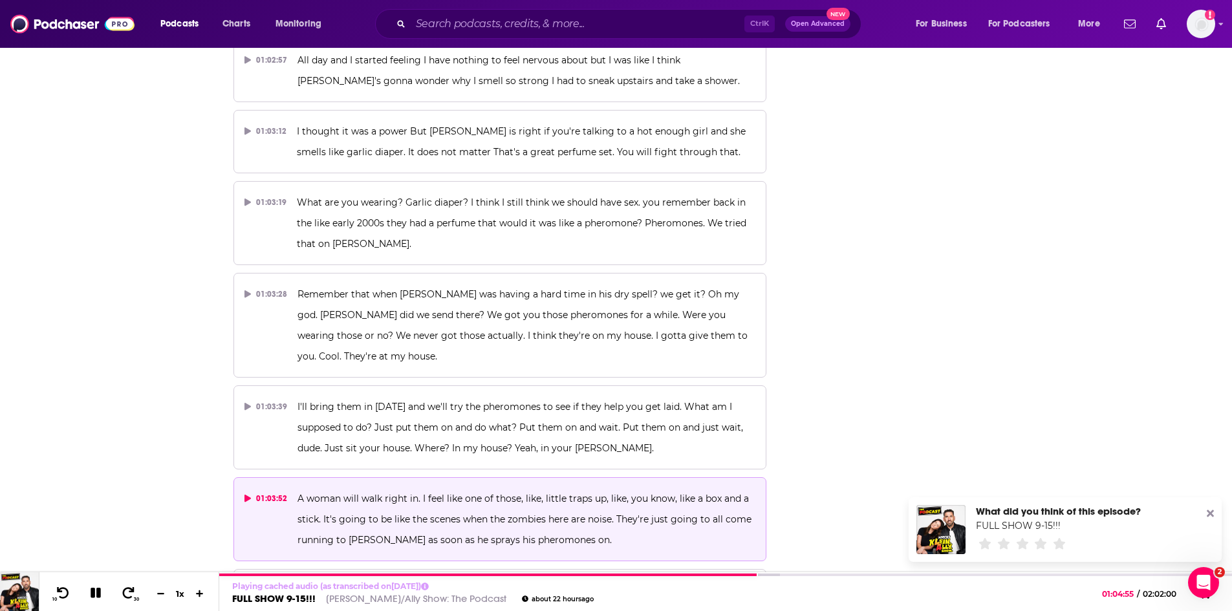
scroll to position [25704, 0]
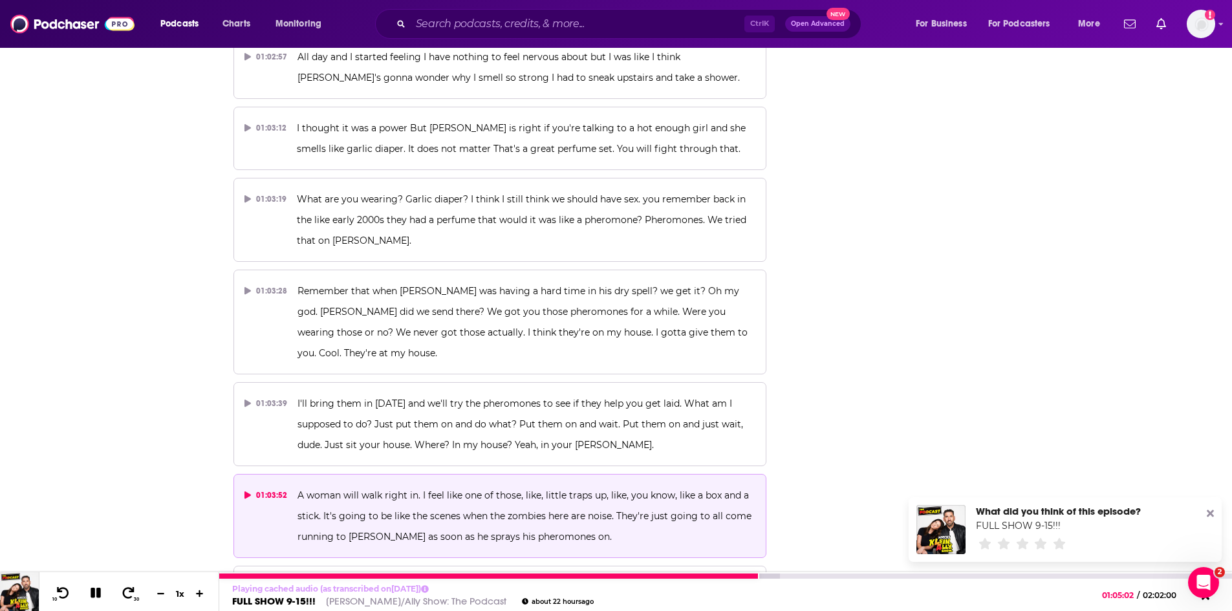
click at [98, 598] on icon at bounding box center [96, 593] width 10 height 10
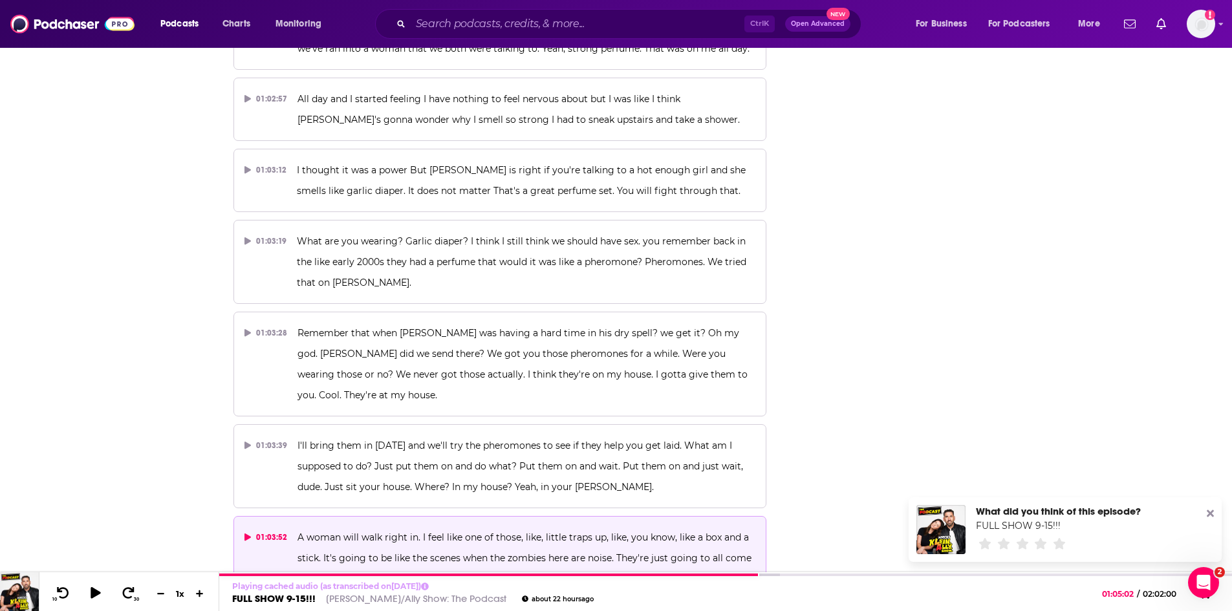
scroll to position [25639, 0]
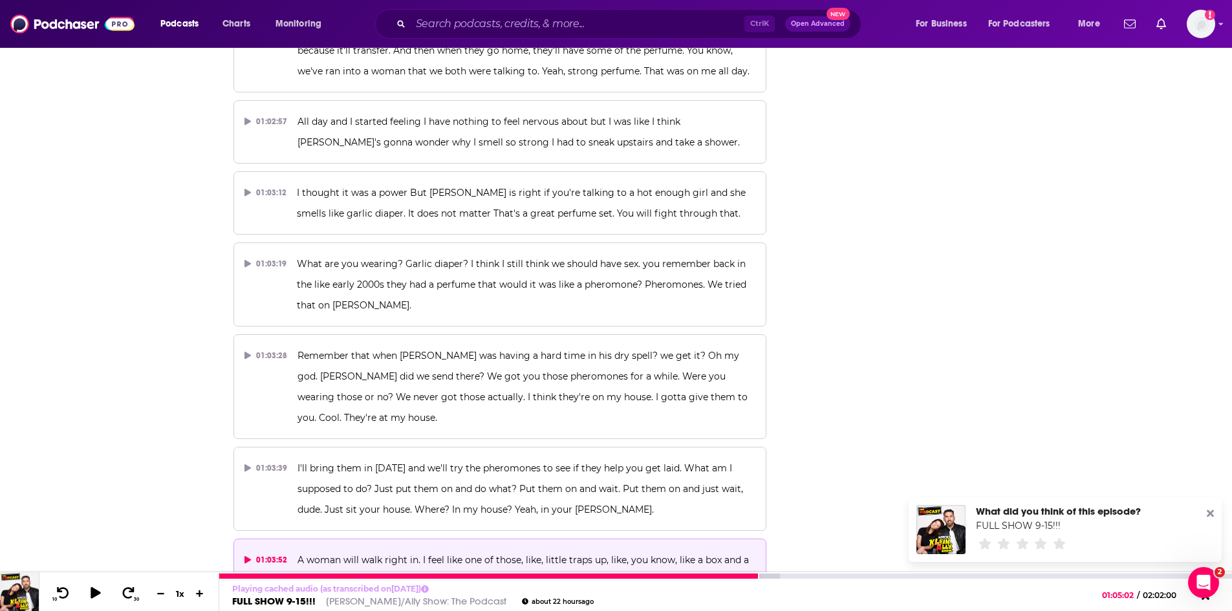
click at [296, 599] on link "FULL SHOW 9-15!!!" at bounding box center [273, 601] width 83 height 12
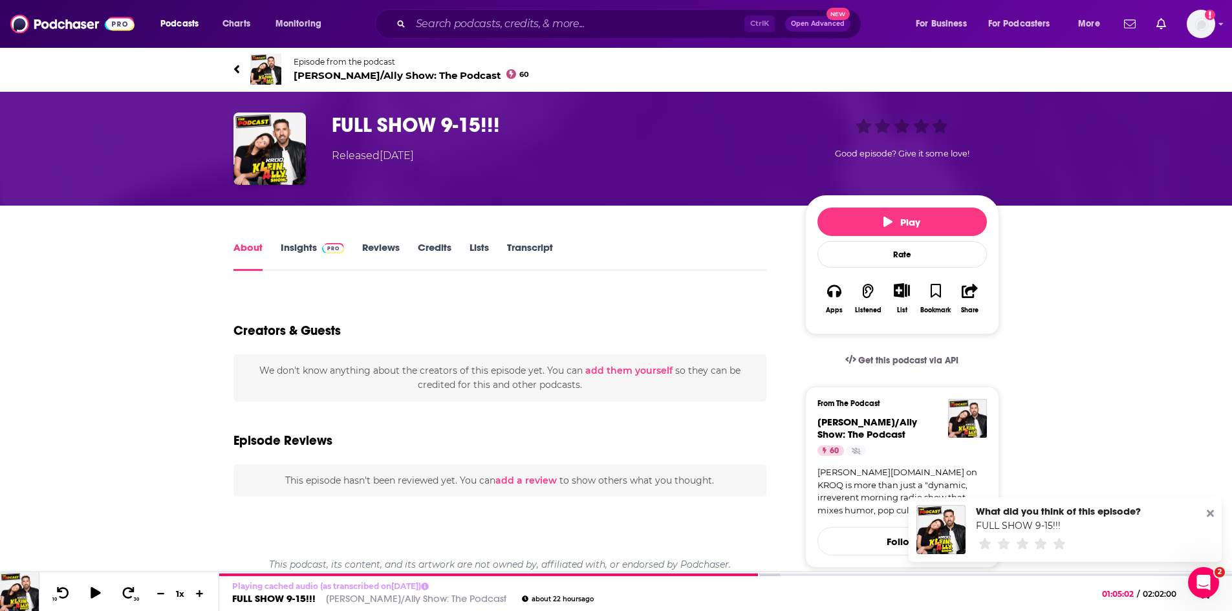
click at [347, 80] on span "Klein/Ally Show: The Podcast 60" at bounding box center [412, 75] width 236 height 12
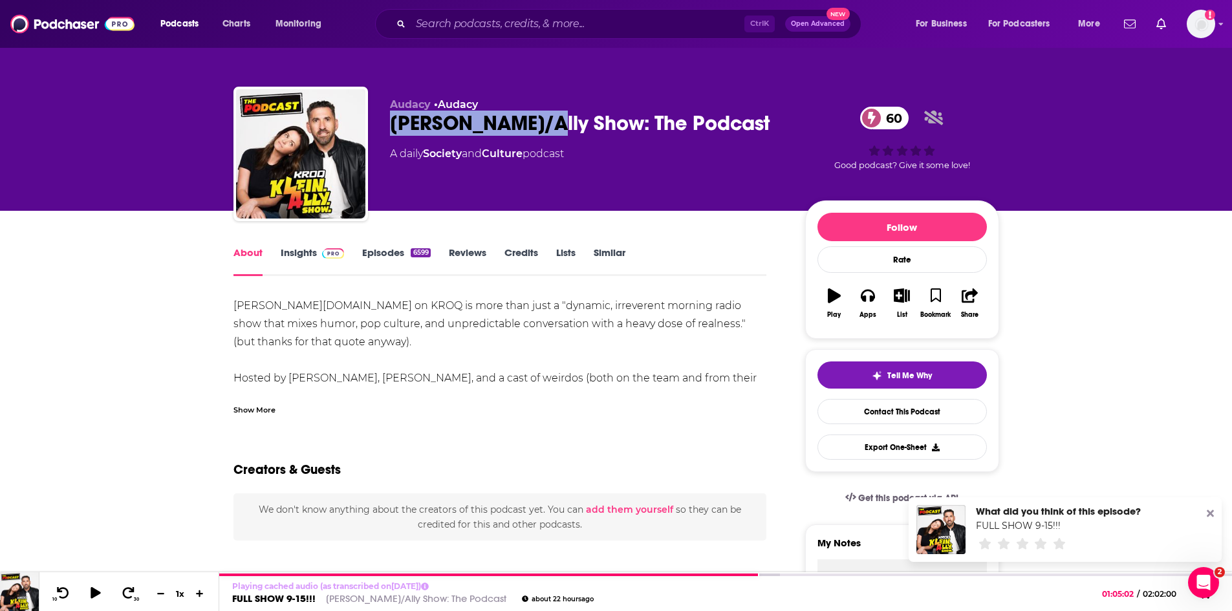
drag, startPoint x: 386, startPoint y: 126, endPoint x: 531, endPoint y: 133, distance: 145.7
click at [531, 133] on div "Audacy • Audacy Klein/Ally Show: The Podcast 60 A daily Society and Culture pod…" at bounding box center [617, 157] width 766 height 140
drag, startPoint x: 288, startPoint y: 383, endPoint x: 313, endPoint y: 383, distance: 25.2
click at [313, 383] on div "Klein.Ally.Show on KROQ is more than just a "dynamic, irreverent morning radio …" at bounding box center [501, 378] width 534 height 163
drag, startPoint x: 672, startPoint y: 125, endPoint x: 393, endPoint y: 129, distance: 278.9
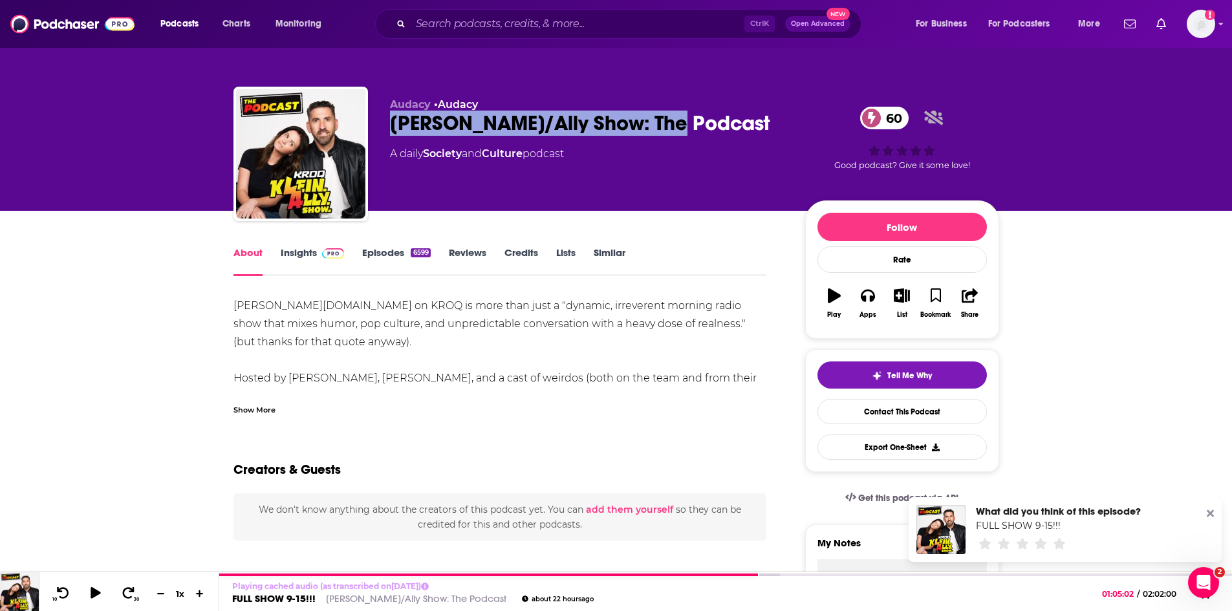
click at [393, 129] on div "Klein/Ally Show: The Podcast 60" at bounding box center [587, 123] width 395 height 25
copy h1 "[PERSON_NAME]/Ally Show: The Podcast"
click at [290, 605] on link "FULL SHOW 9-15!!!" at bounding box center [273, 601] width 83 height 12
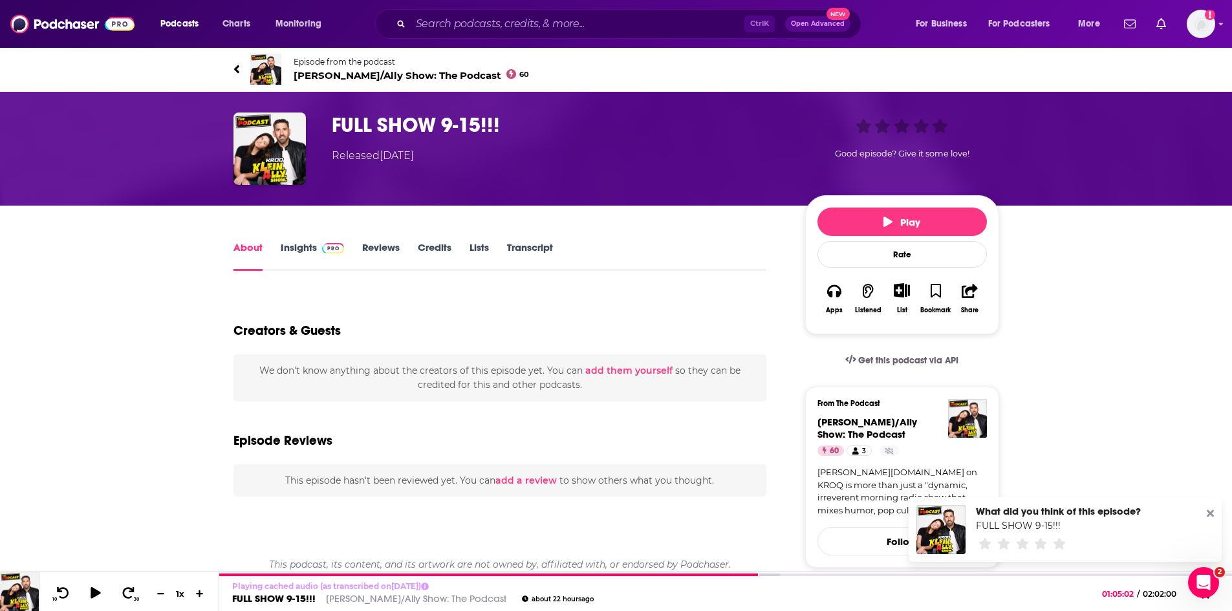
click at [330, 82] on link "Episode from the podcast Klein/Ally Show: The Podcast 60" at bounding box center [425, 69] width 383 height 31
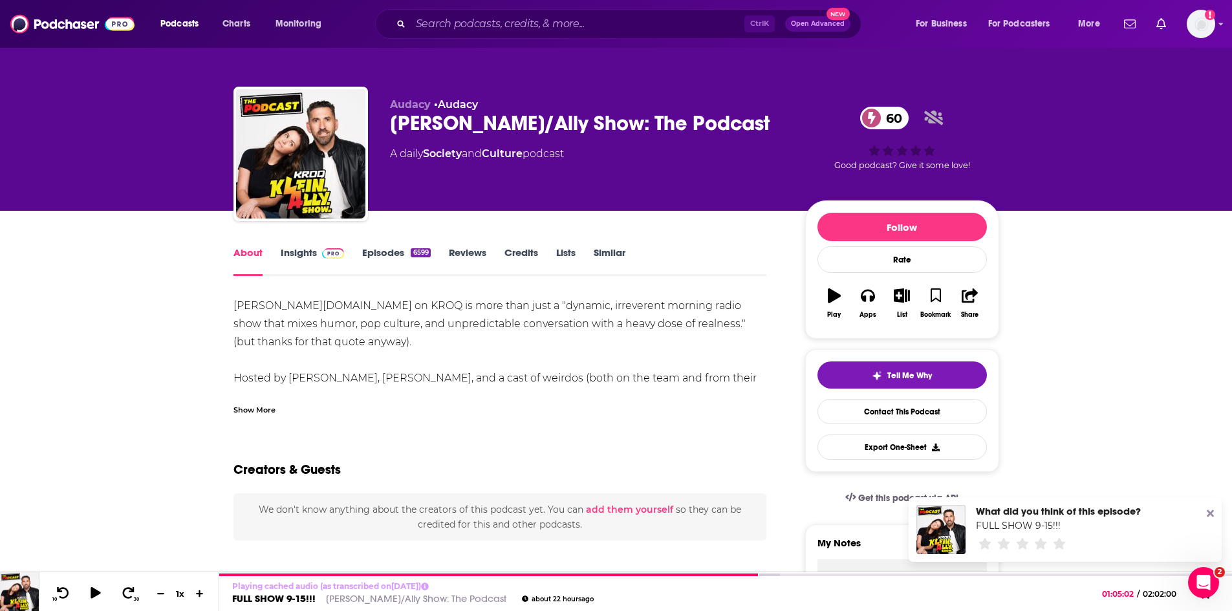
click at [302, 250] on link "Insights" at bounding box center [313, 261] width 64 height 30
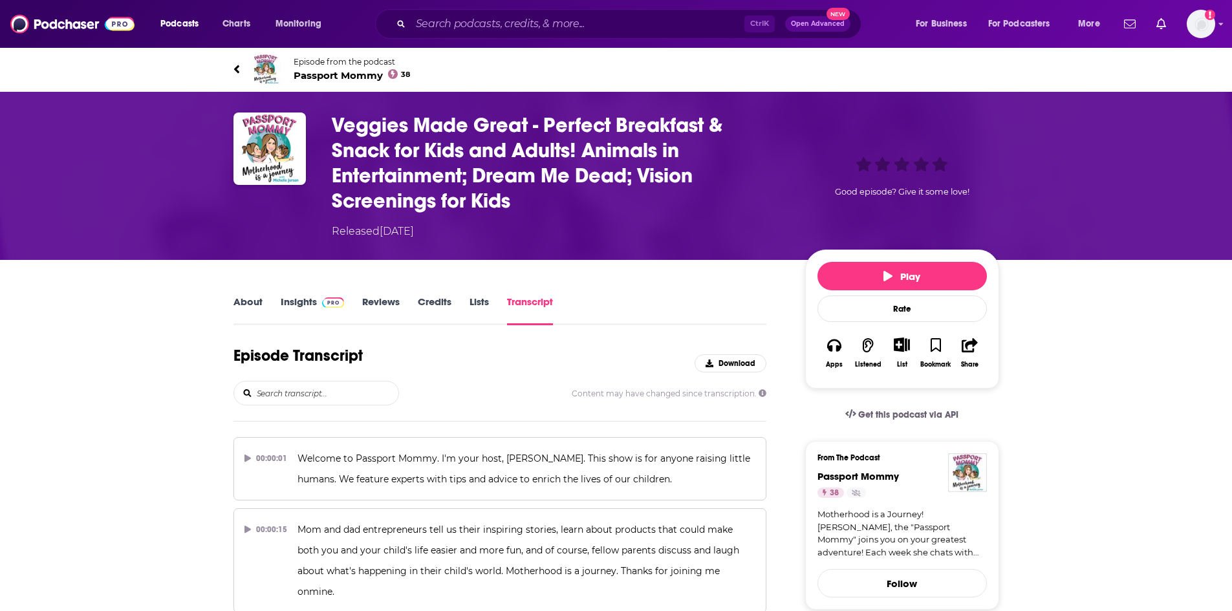
click at [252, 303] on link "About" at bounding box center [248, 311] width 29 height 30
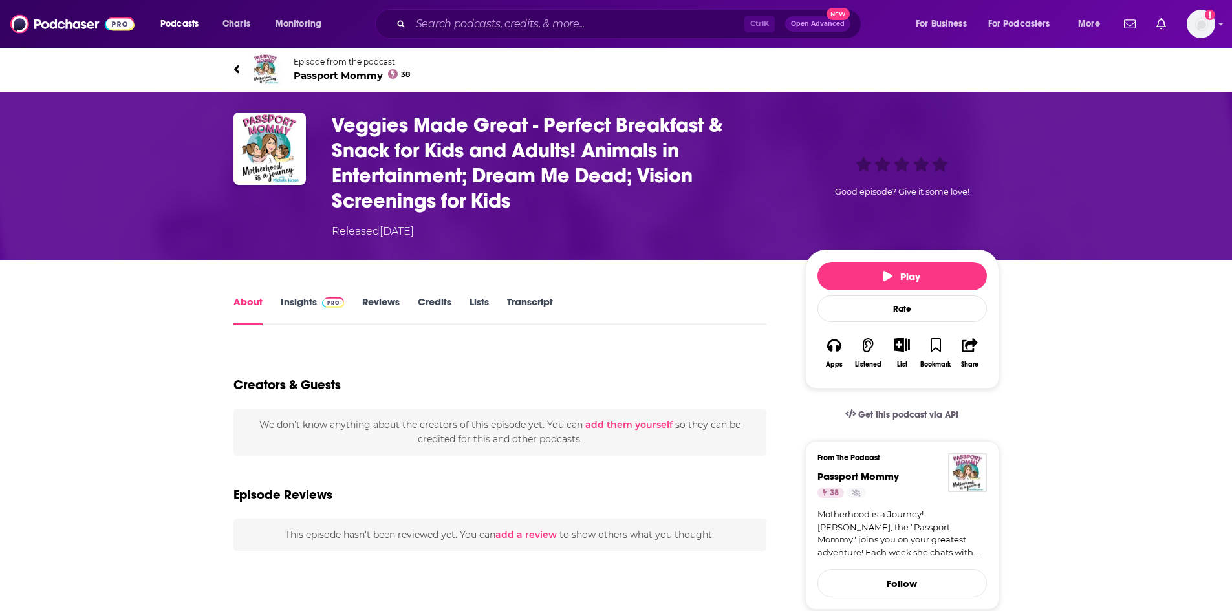
click at [538, 303] on link "Transcript" at bounding box center [530, 311] width 46 height 30
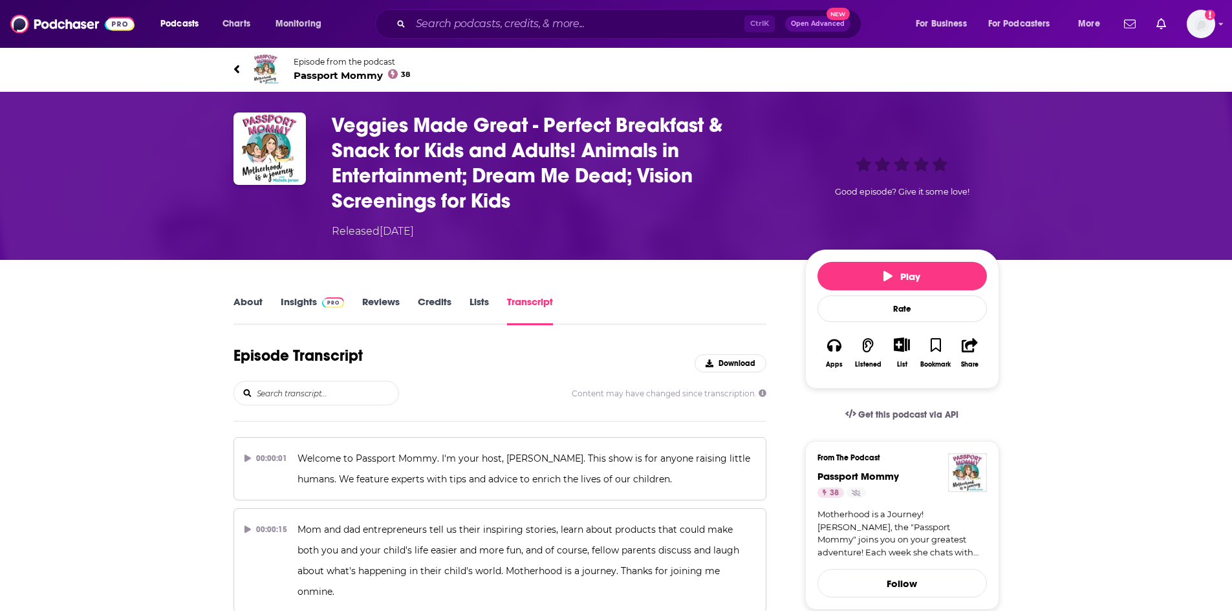
scroll to position [4620, 0]
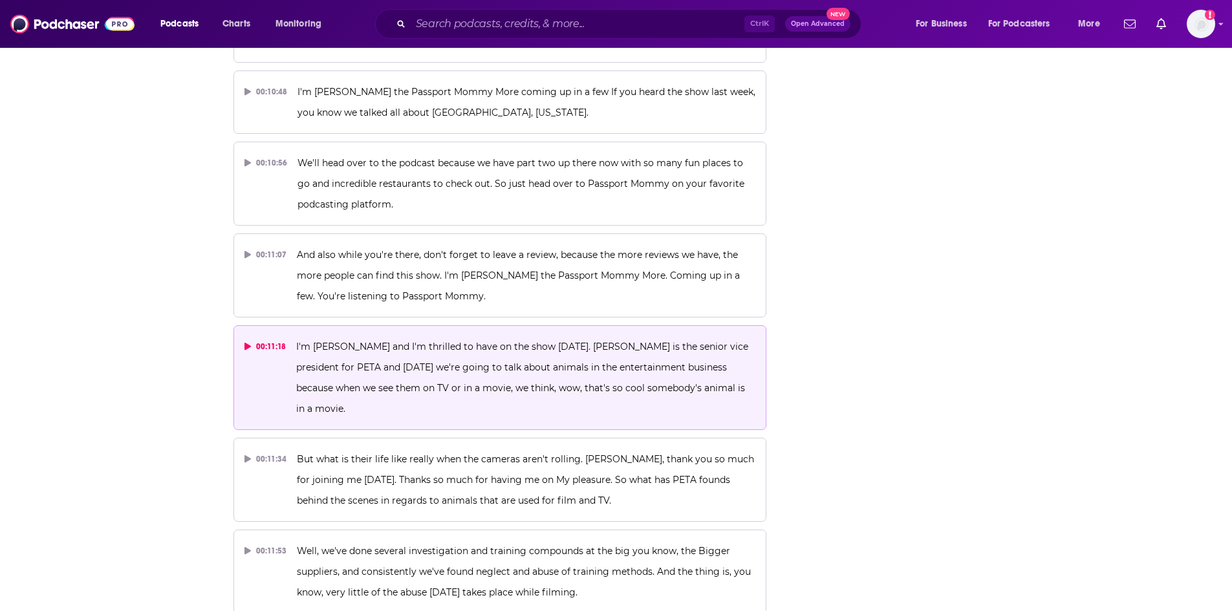
click at [456, 340] on button "00:11:18 I'm [PERSON_NAME] and I'm thrilled to have on the show [DATE]. [PERSON…" at bounding box center [501, 377] width 534 height 105
click at [449, 341] on span "I'm [PERSON_NAME] and I'm thrilled to have on the show [DATE]. [PERSON_NAME] is…" at bounding box center [523, 378] width 455 height 74
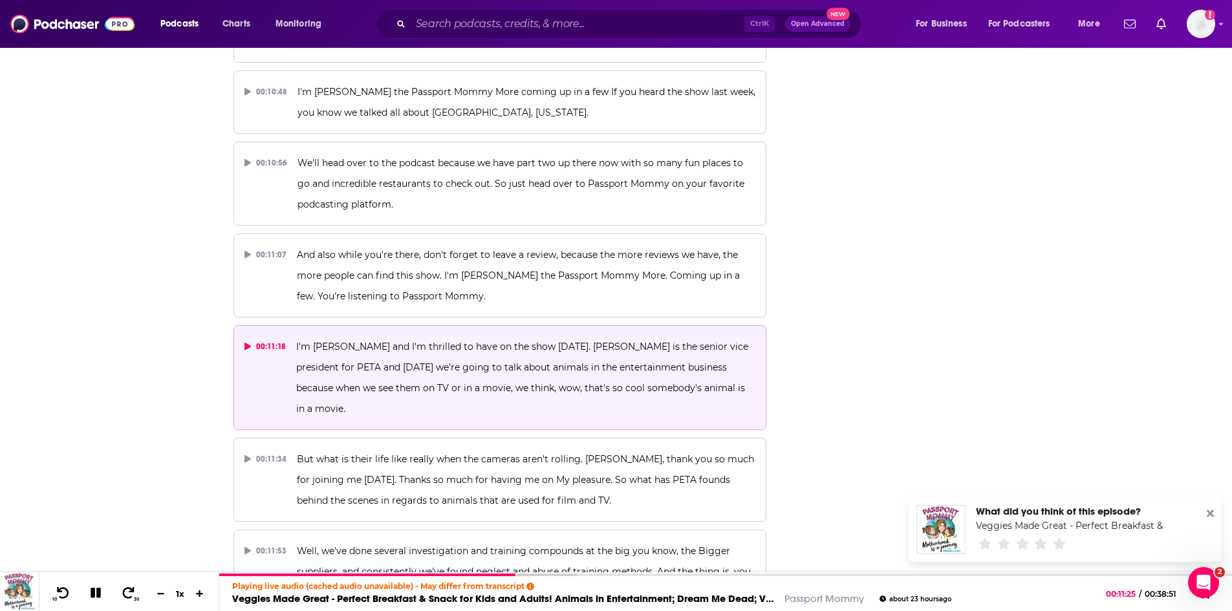
scroll to position [0, 0]
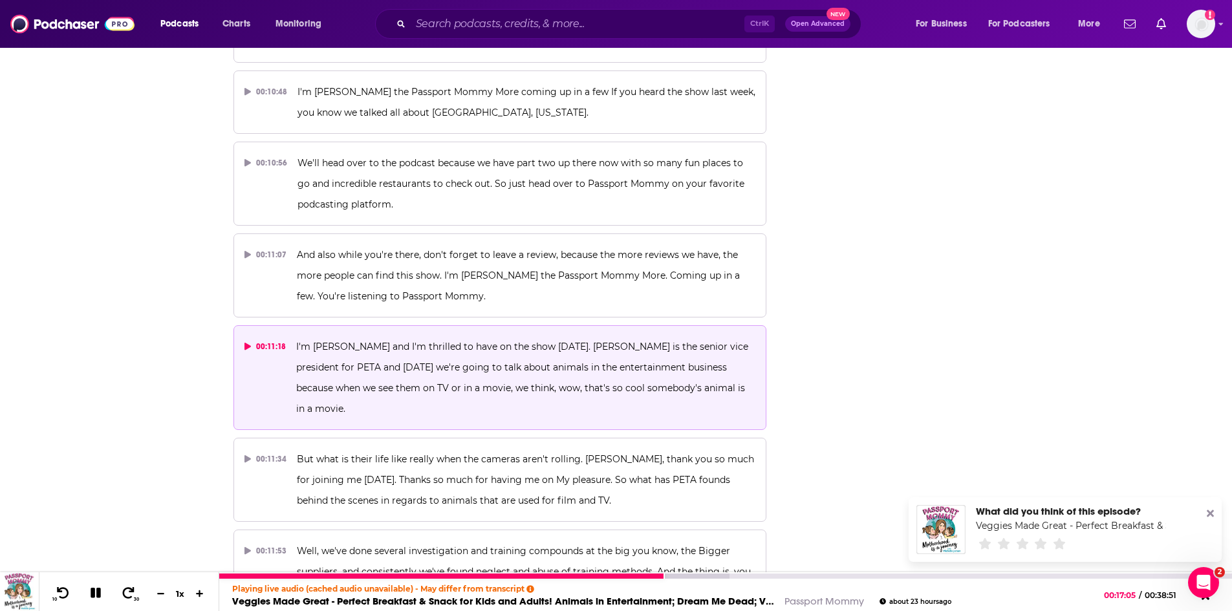
click at [99, 595] on icon at bounding box center [96, 593] width 10 height 10
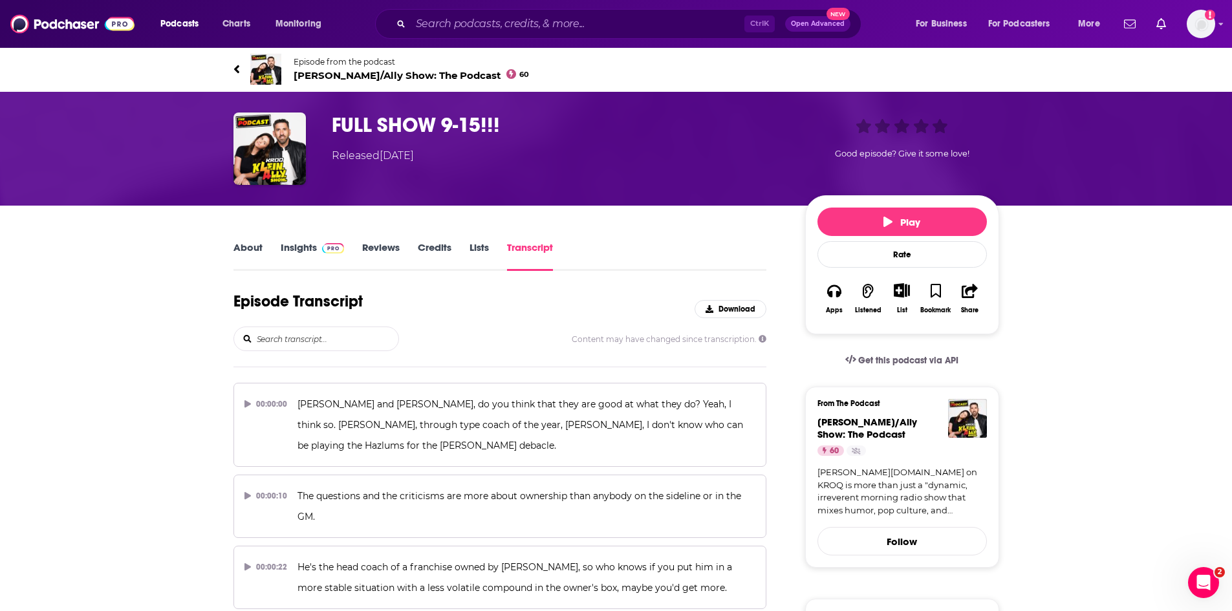
click at [336, 79] on span "Klein/Ally Show: The Podcast 60" at bounding box center [412, 75] width 236 height 12
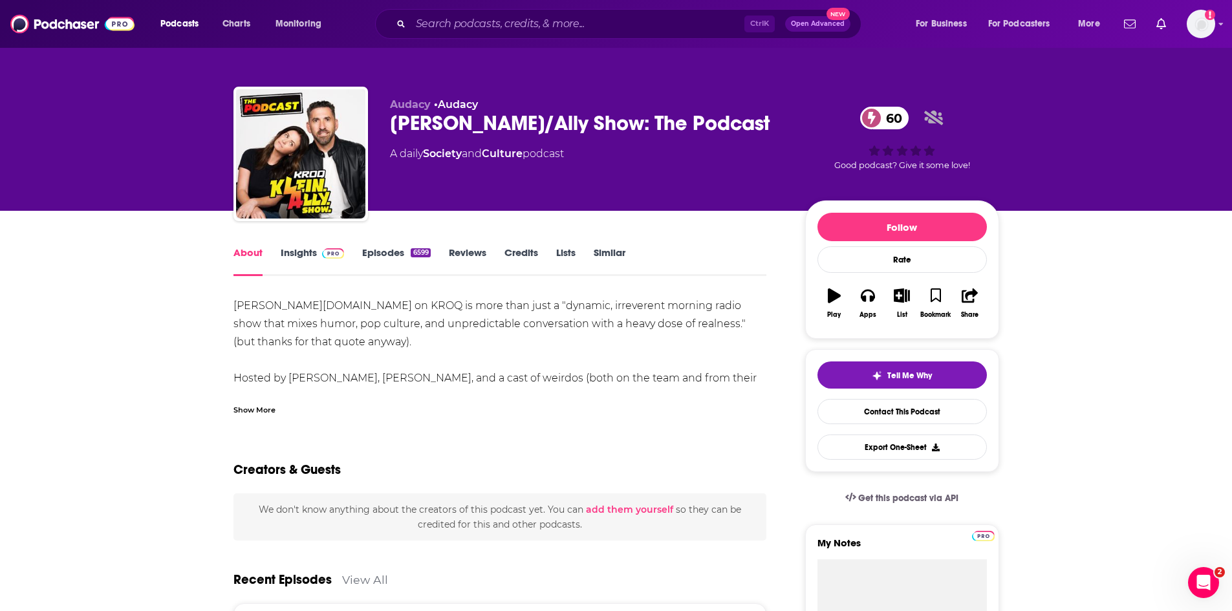
click at [296, 258] on link "Insights" at bounding box center [313, 261] width 64 height 30
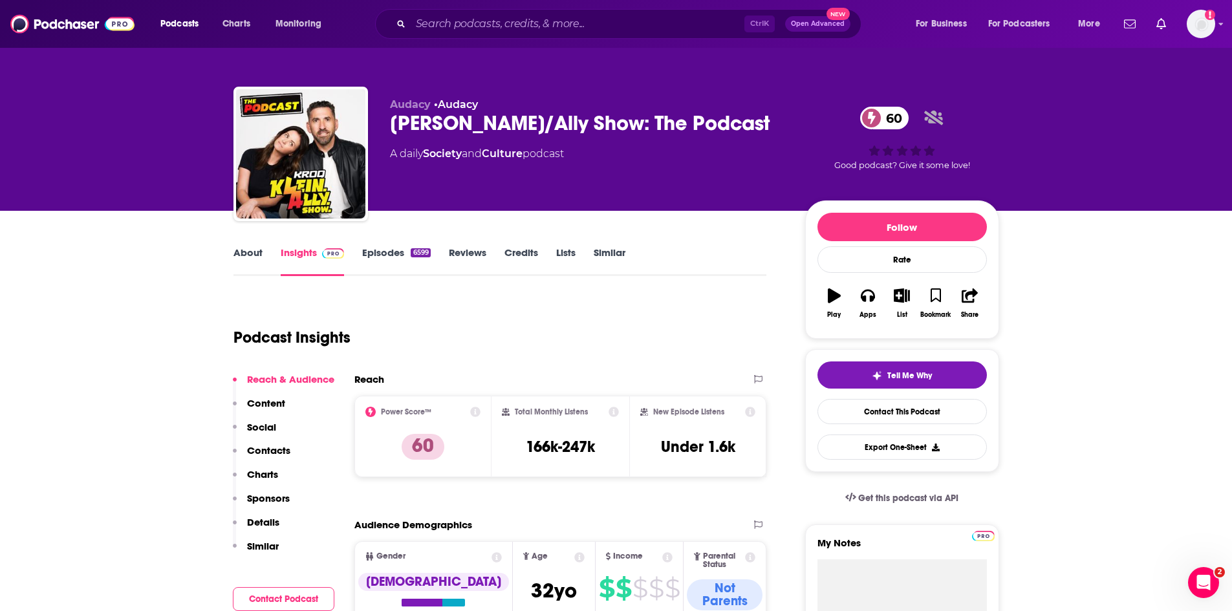
click at [248, 252] on link "About" at bounding box center [248, 261] width 29 height 30
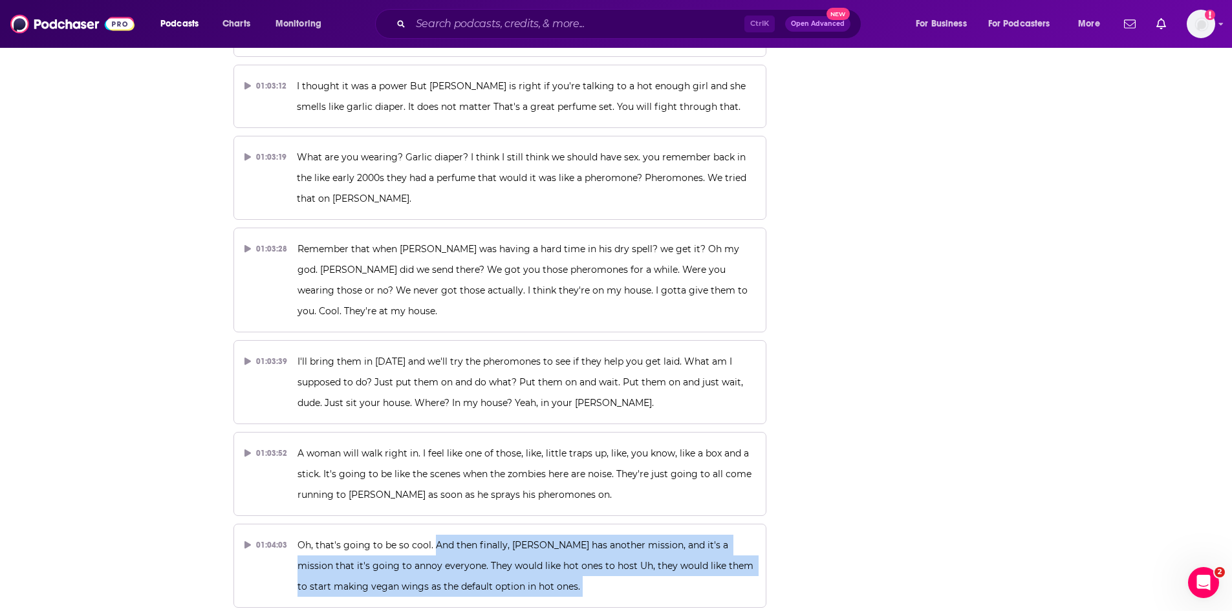
scroll to position [25789, 0]
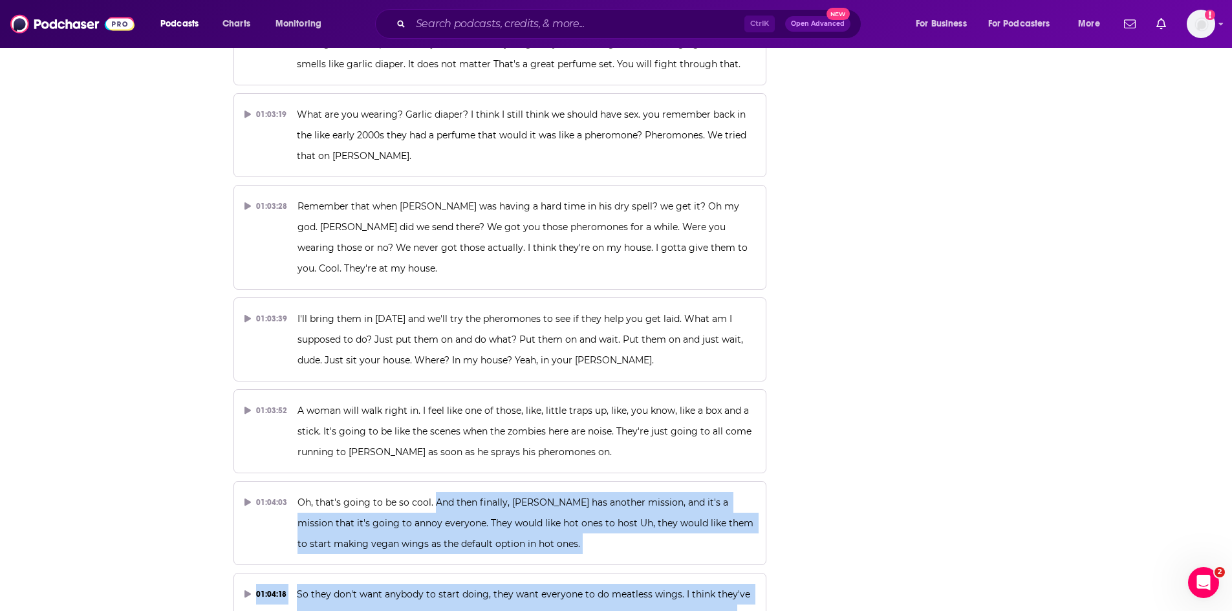
drag, startPoint x: 432, startPoint y: 305, endPoint x: 491, endPoint y: 394, distance: 106.8
copy div "And then finally, PETA has another mission, and it's a mission that it's going …"
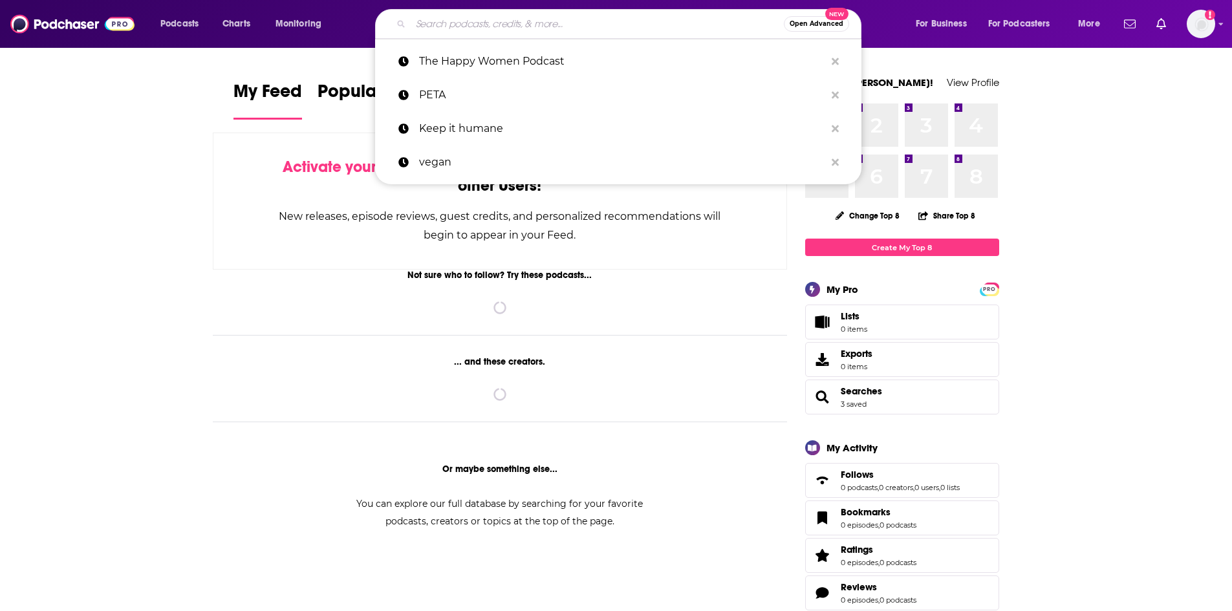
click at [484, 25] on input "Search podcasts, credits, & more..." at bounding box center [597, 24] width 373 height 21
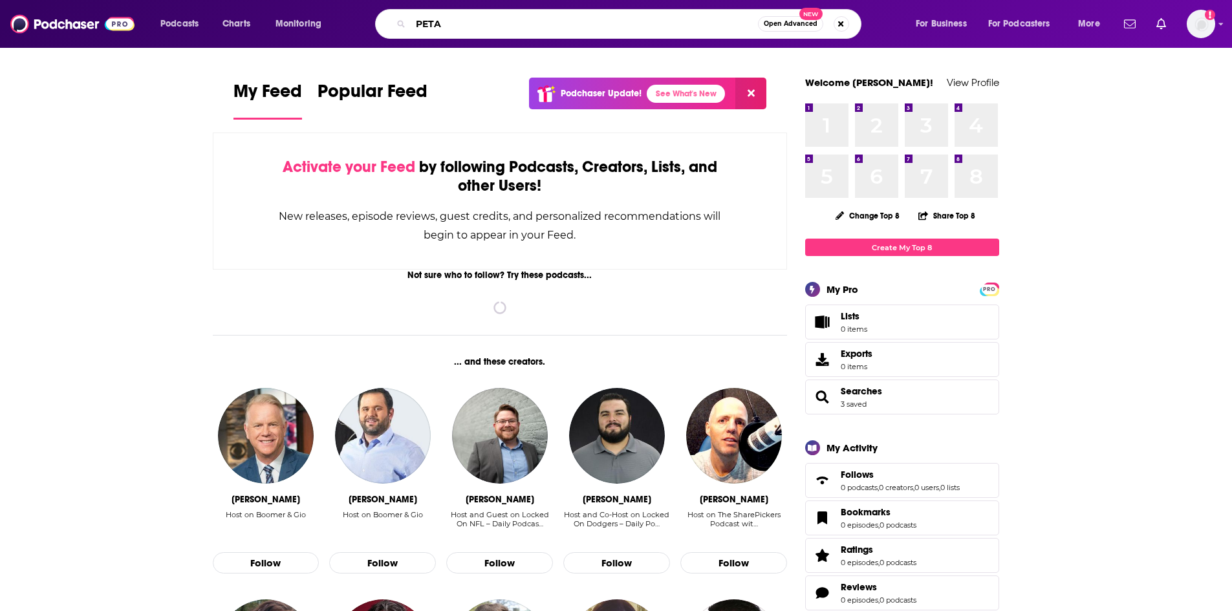
type input "PETA"
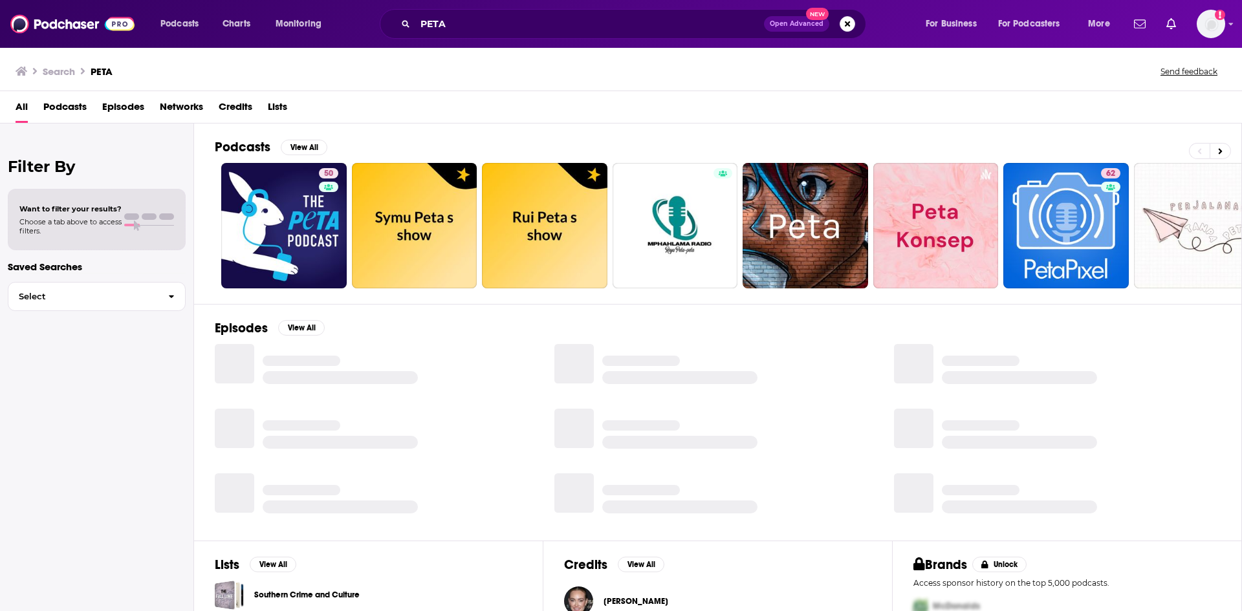
click at [135, 109] on span "Episodes" at bounding box center [123, 109] width 42 height 27
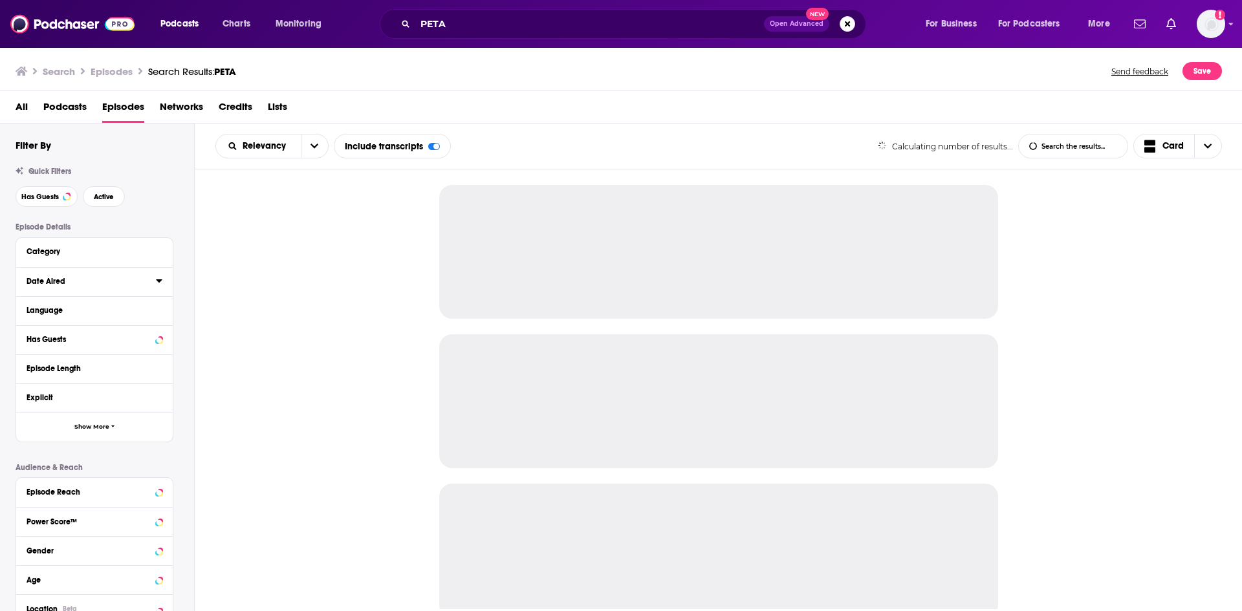
click at [160, 283] on icon at bounding box center [159, 281] width 6 height 10
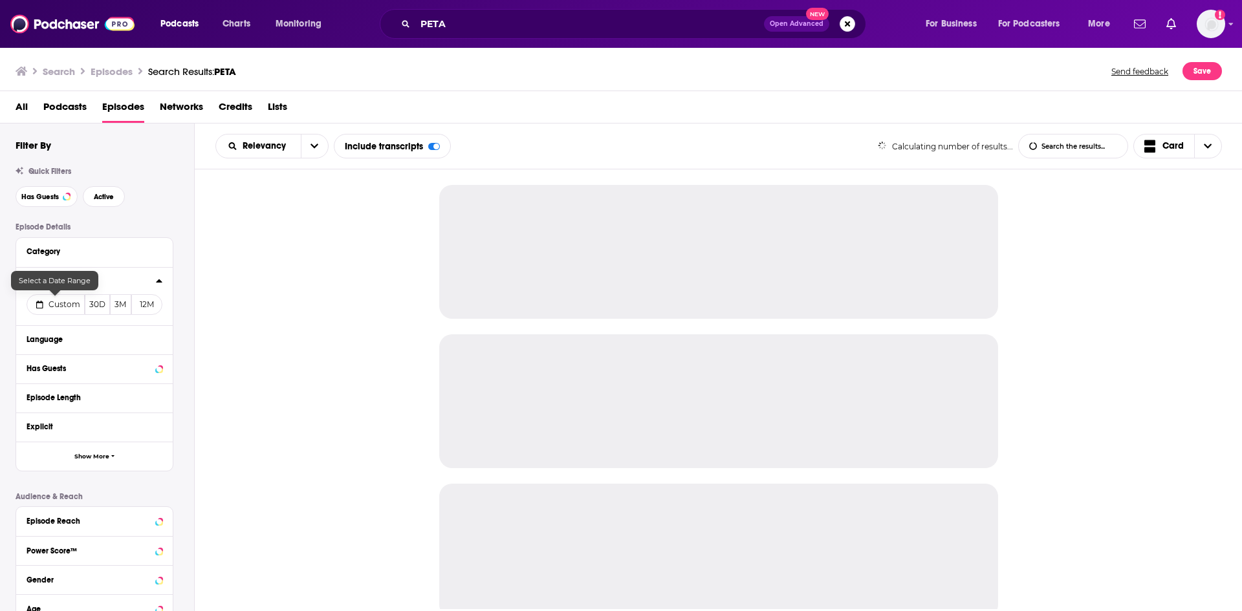
click at [58, 304] on span "Custom" at bounding box center [65, 305] width 32 height 10
select select "8"
select select "2025"
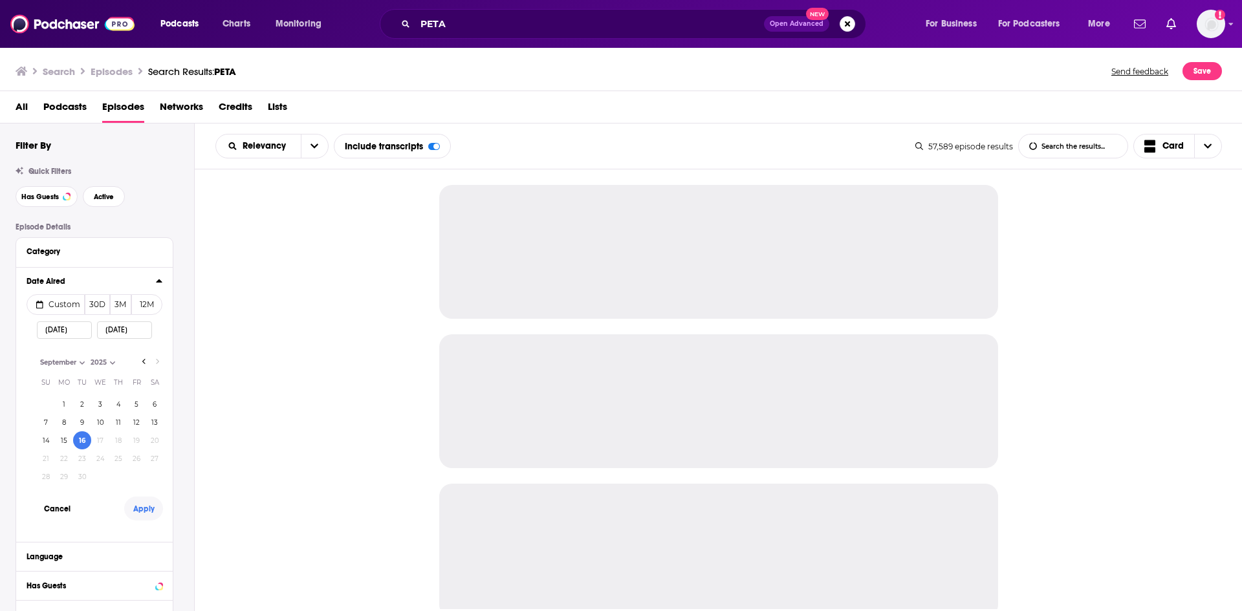
click at [146, 503] on button "Apply" at bounding box center [143, 509] width 39 height 24
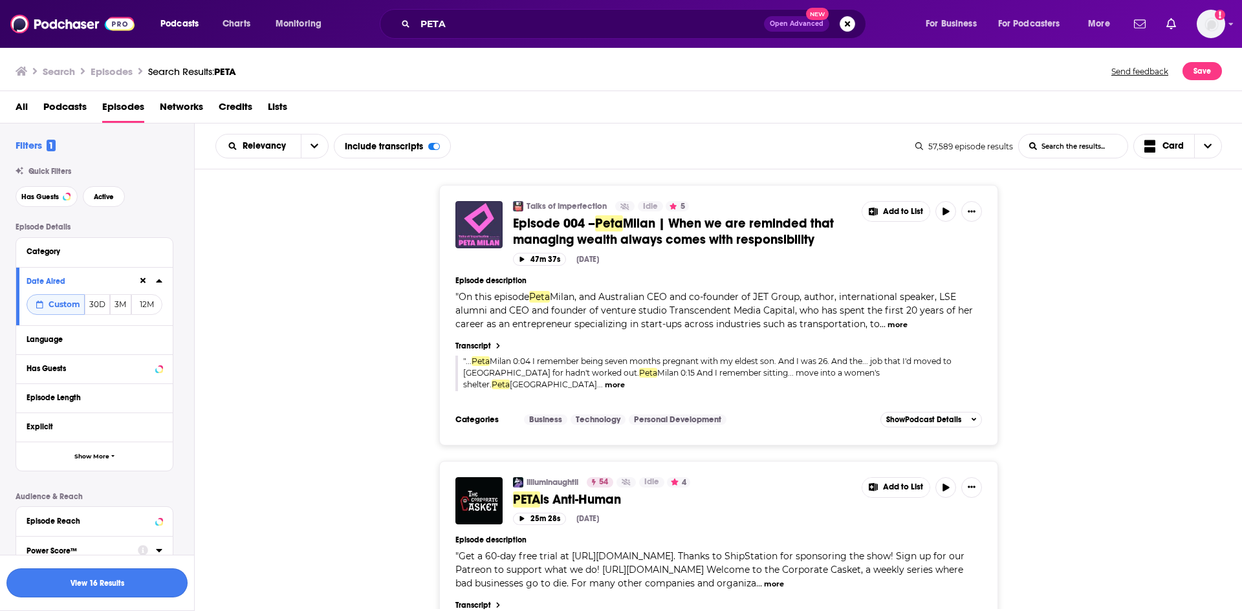
click at [112, 582] on button "View 16 Results" at bounding box center [96, 583] width 181 height 29
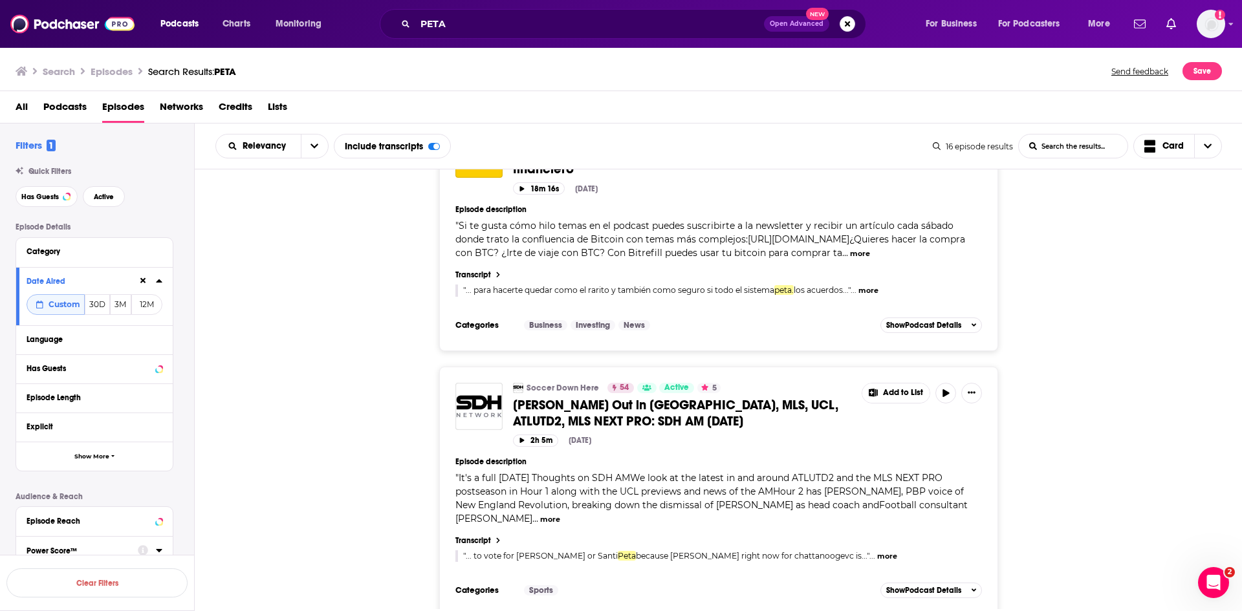
scroll to position [3297, 0]
